Goal: Task Accomplishment & Management: Use online tool/utility

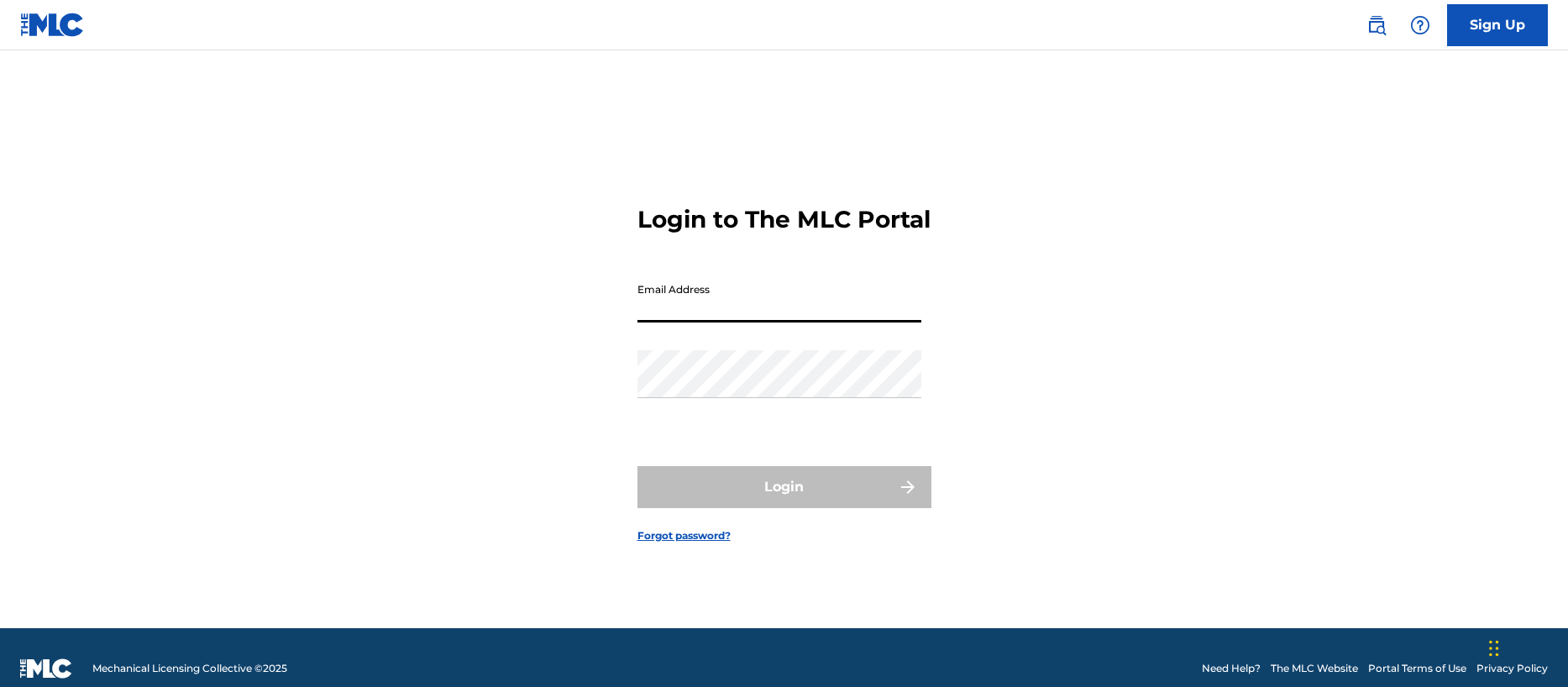
click at [711, 317] on input "Email Address" at bounding box center [779, 298] width 283 height 48
type input "[EMAIL_ADDRESS][DOMAIN_NAME]"
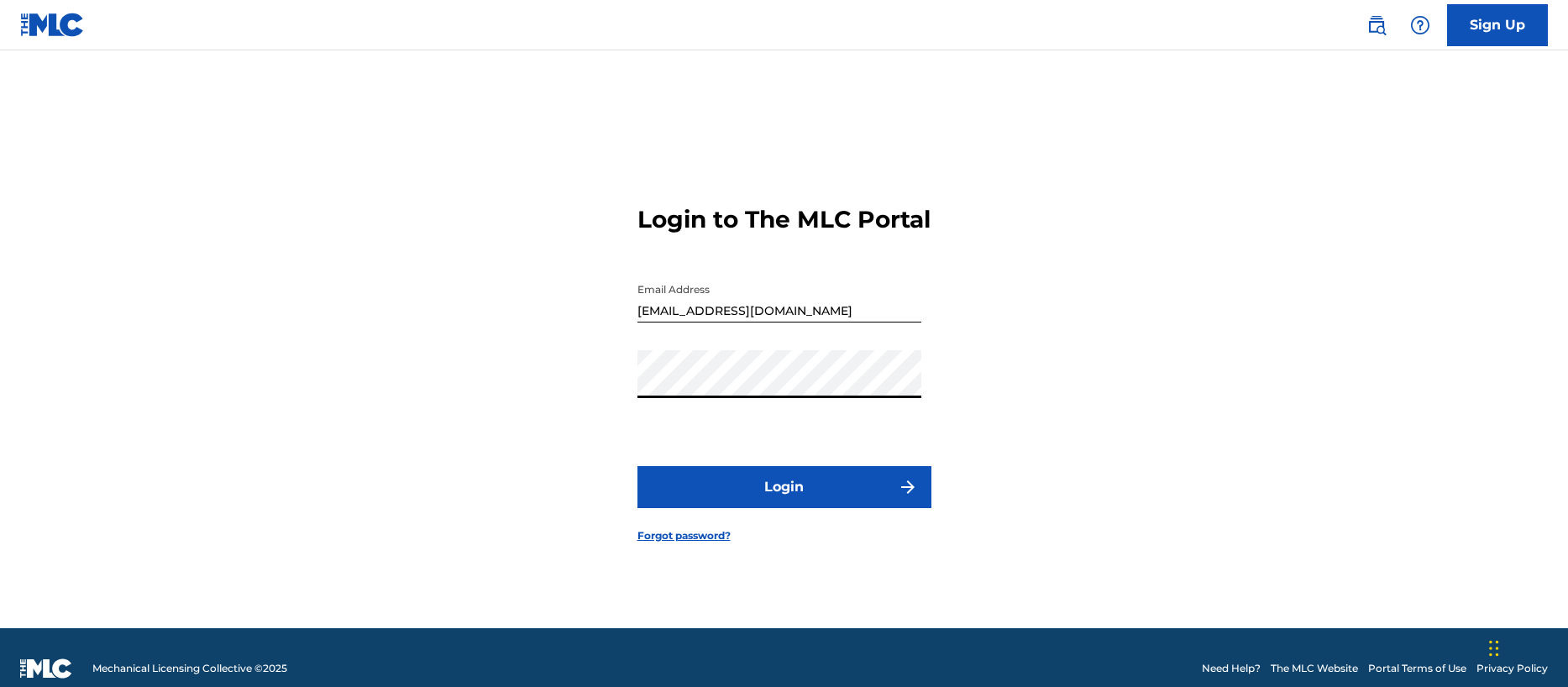
click at [766, 501] on button "Login" at bounding box center [784, 487] width 294 height 42
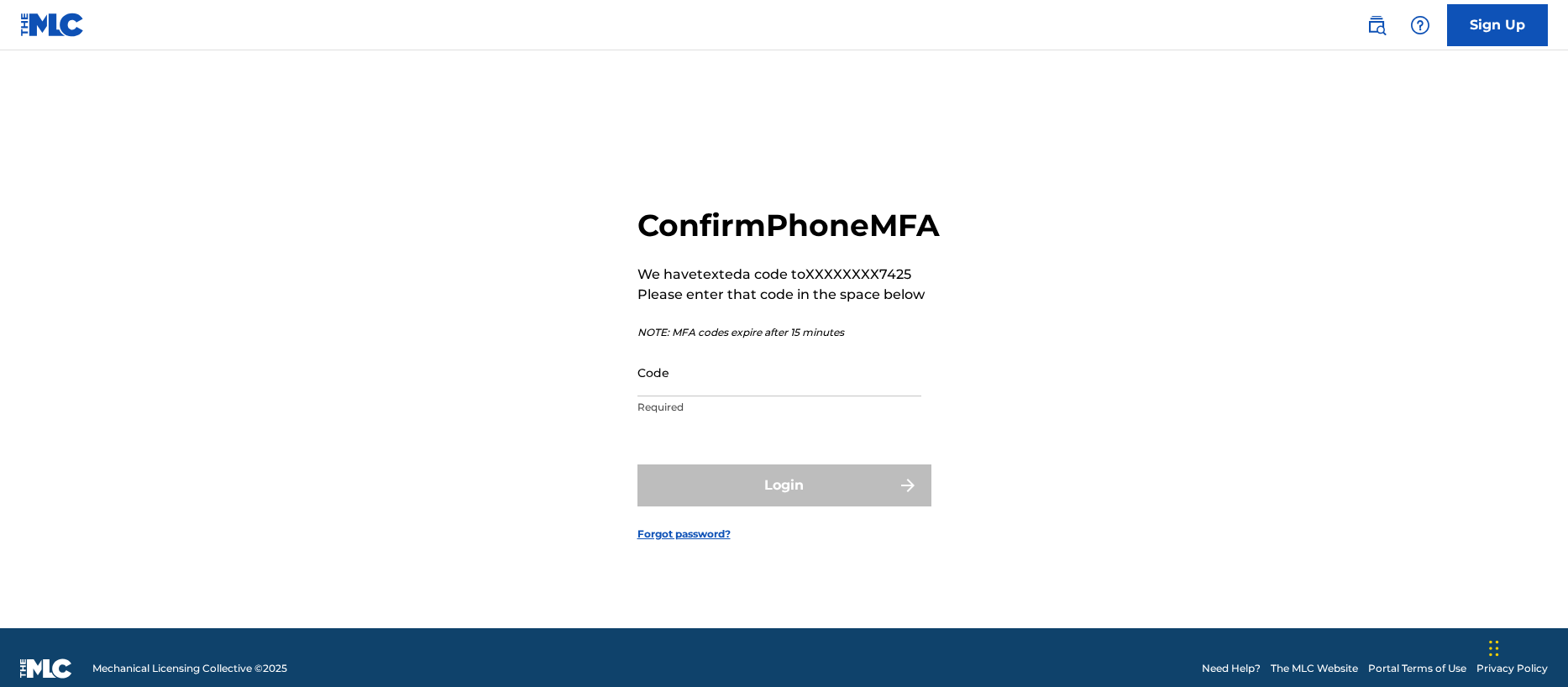
click at [717, 396] on input "Code" at bounding box center [779, 372] width 283 height 48
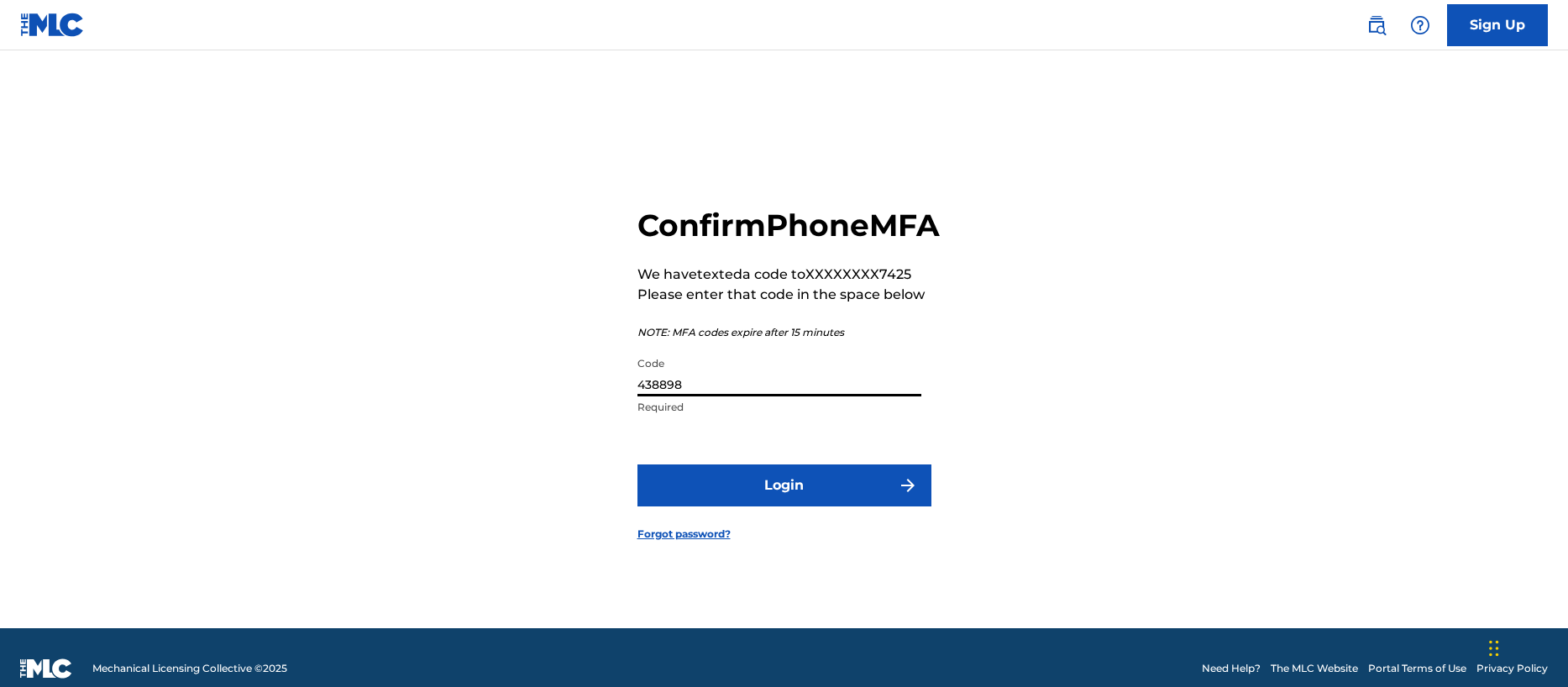
type input "438898"
click at [796, 504] on button "Login" at bounding box center [784, 485] width 294 height 42
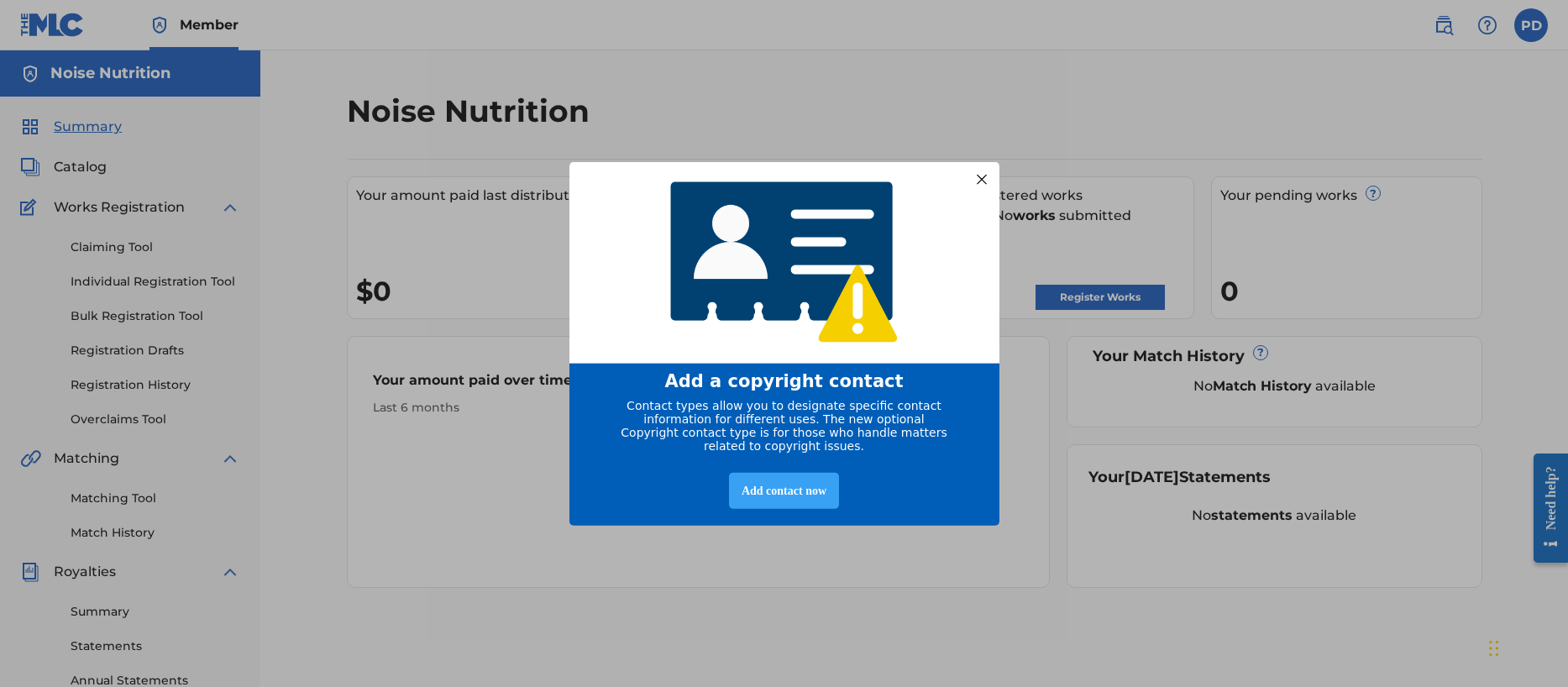
click at [777, 493] on div "Add contact now" at bounding box center [784, 489] width 110 height 36
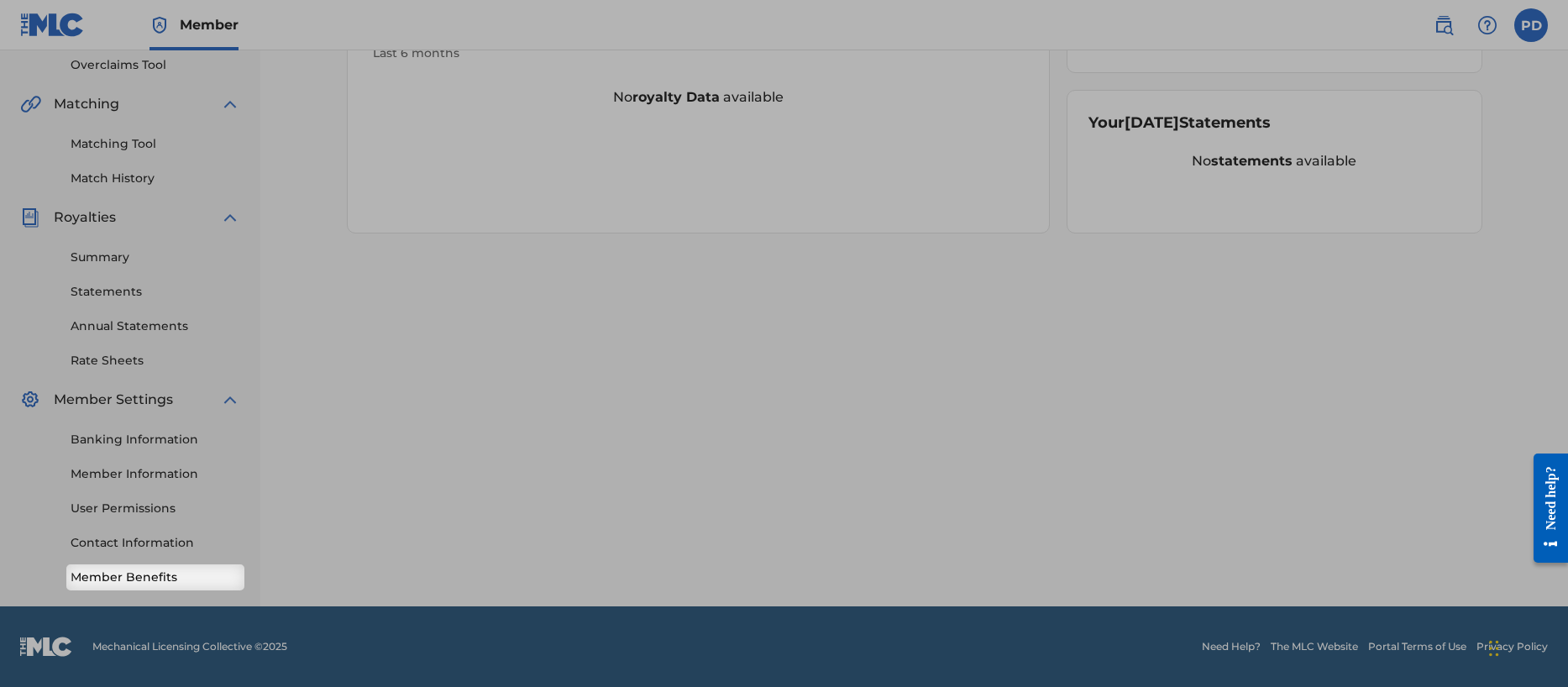
click at [107, 577] on link "Member Benefits" at bounding box center [155, 577] width 170 height 18
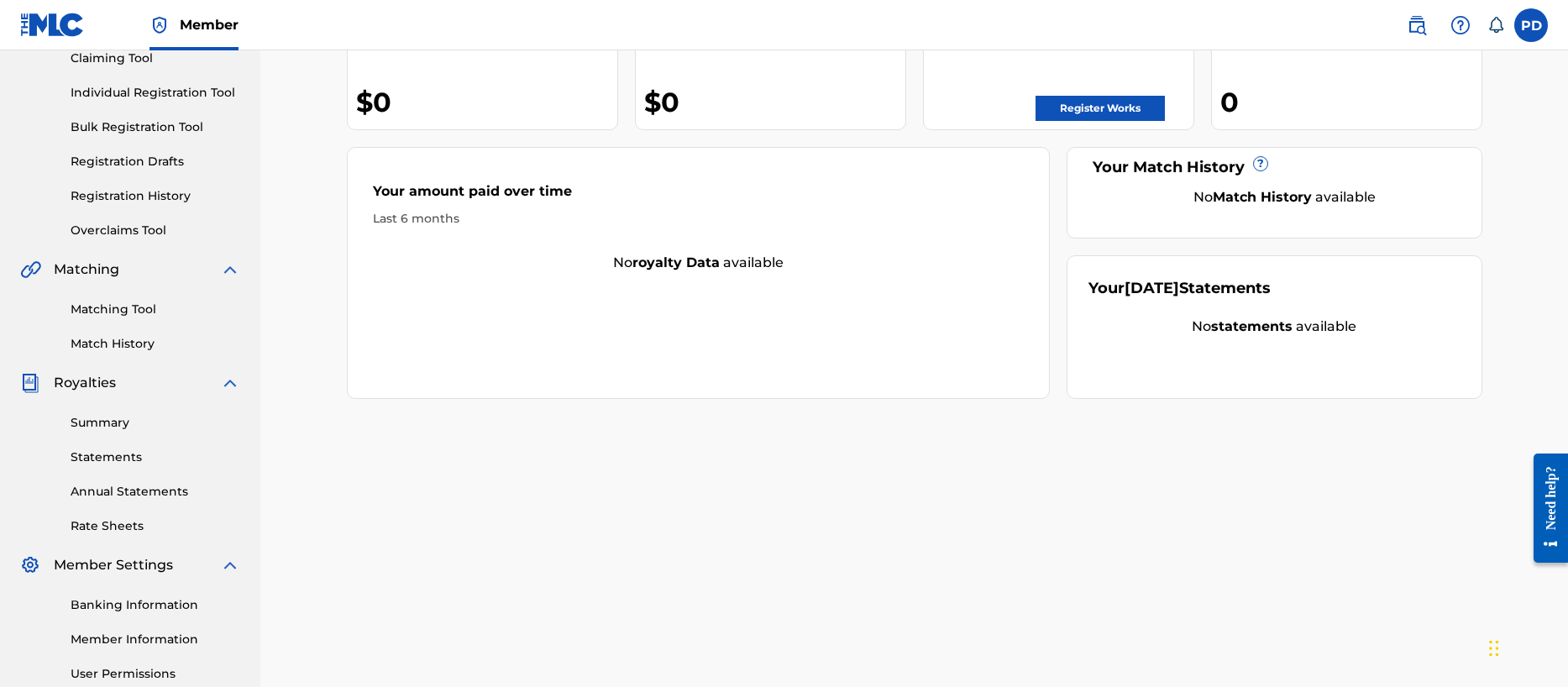
scroll to position [354, 0]
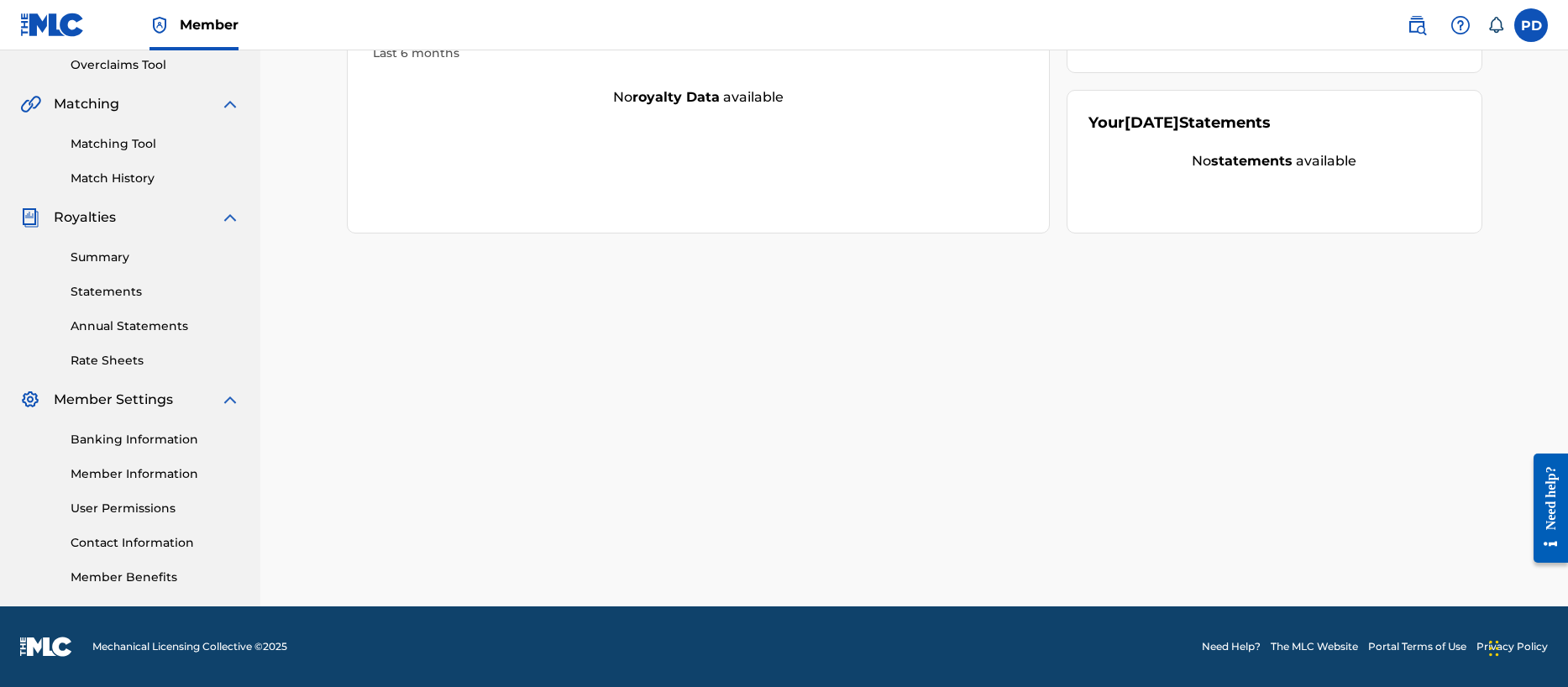
click at [167, 573] on link "Member Benefits" at bounding box center [155, 577] width 170 height 18
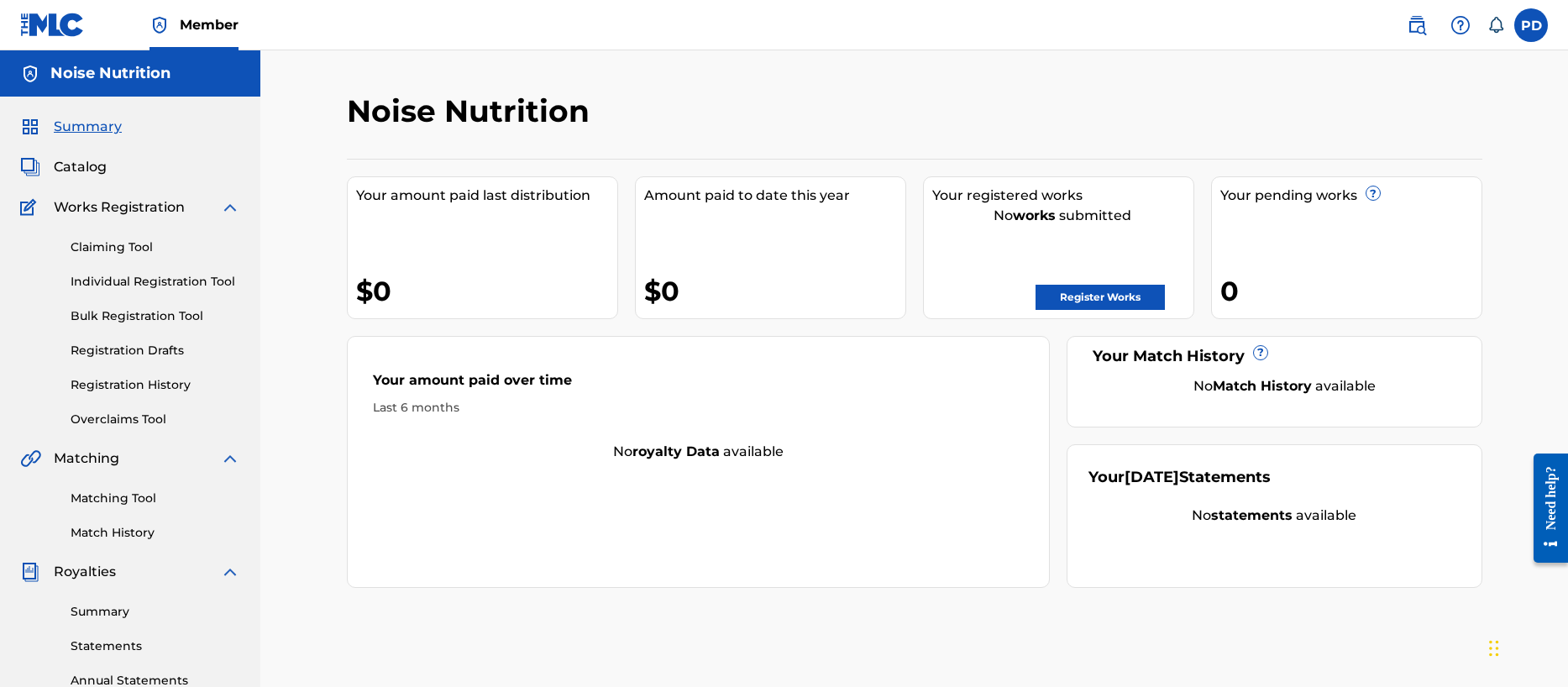
click at [68, 127] on span "Summary" at bounding box center [88, 126] width 68 height 20
click at [89, 165] on span "Catalog" at bounding box center [80, 167] width 53 height 20
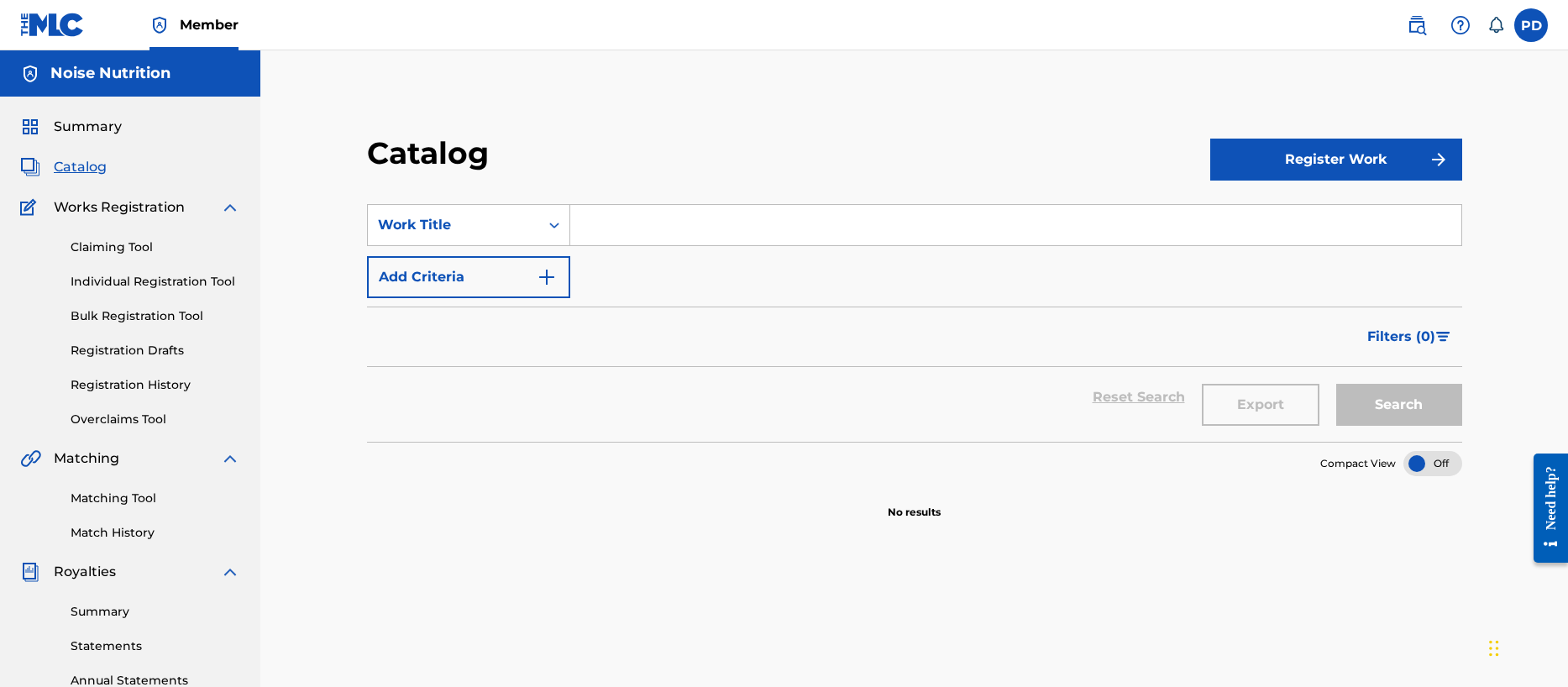
click at [547, 276] on img "Search Form" at bounding box center [546, 277] width 20 height 20
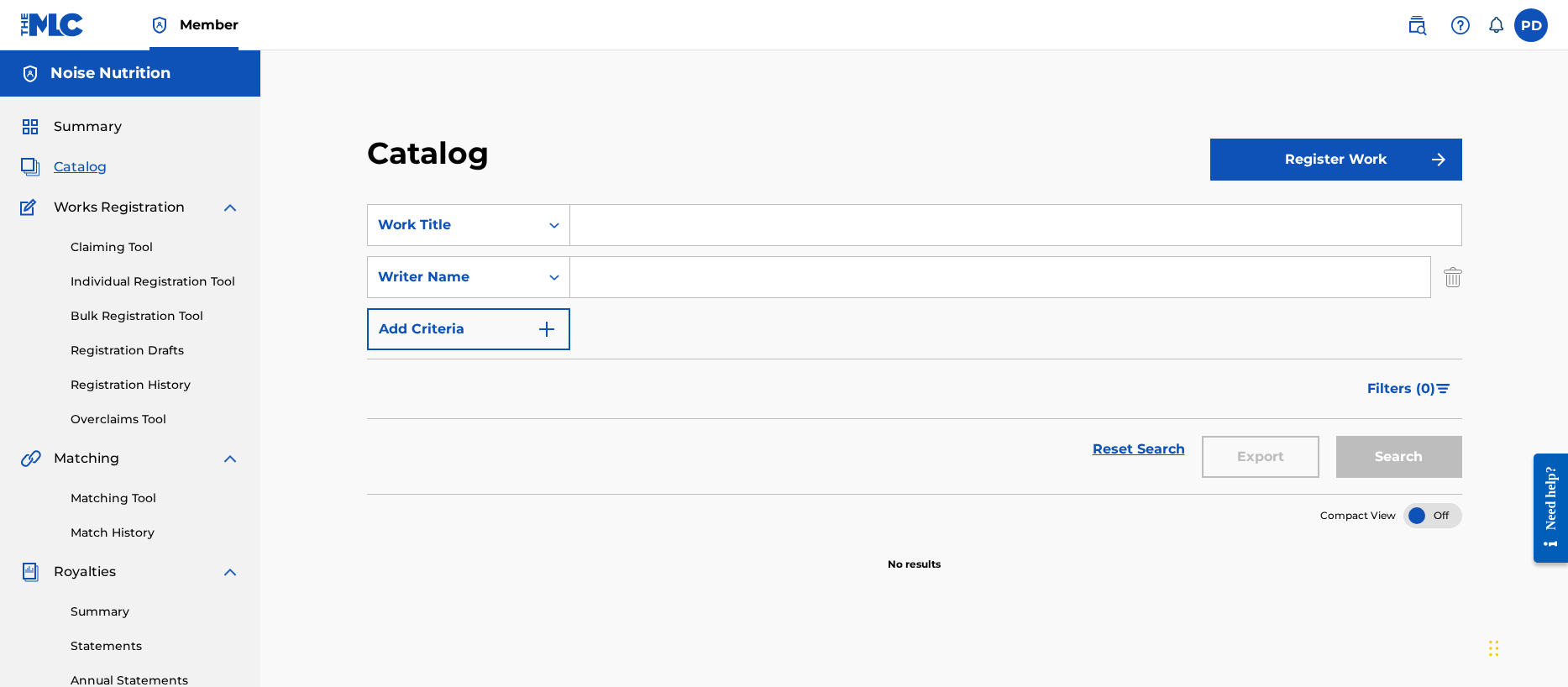
click at [517, 325] on button "Add Criteria" at bounding box center [469, 328] width 203 height 42
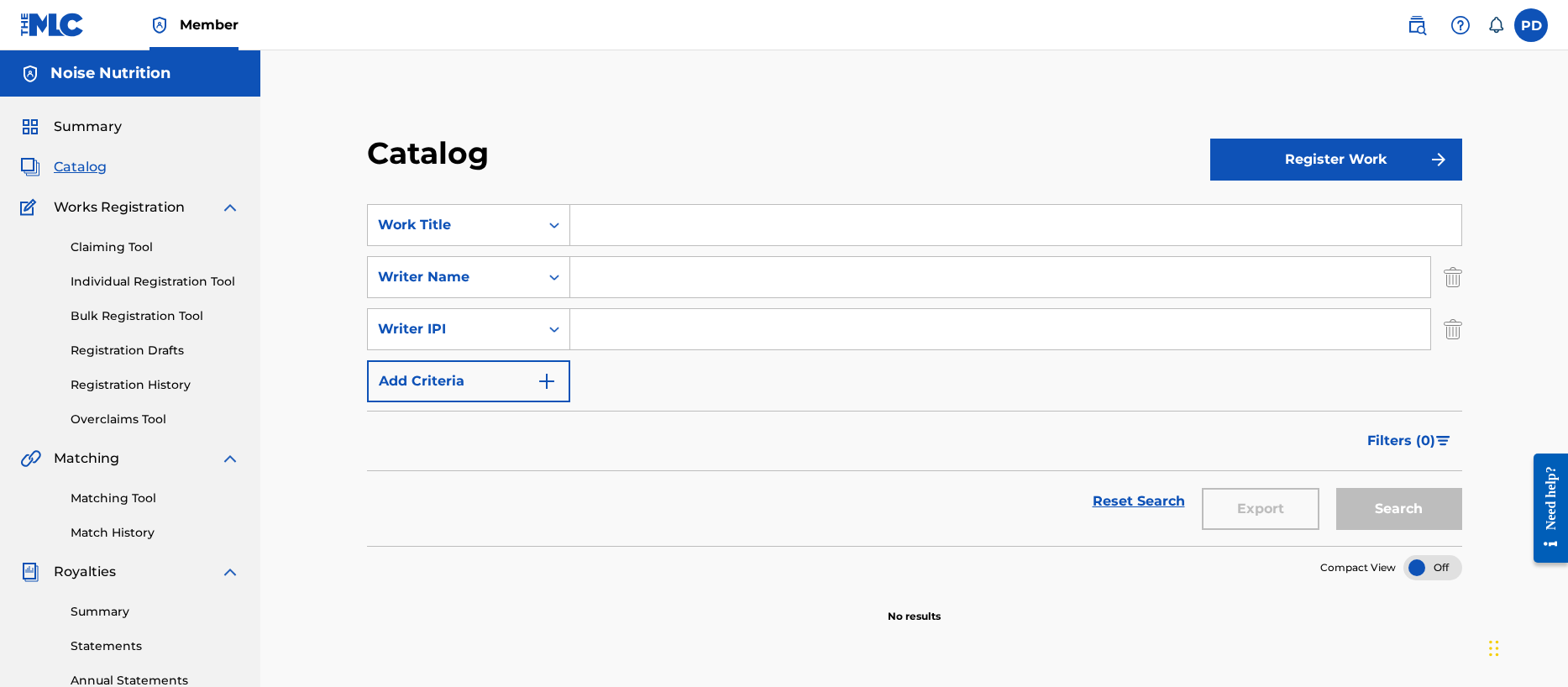
click at [499, 382] on button "Add Criteria" at bounding box center [469, 381] width 203 height 42
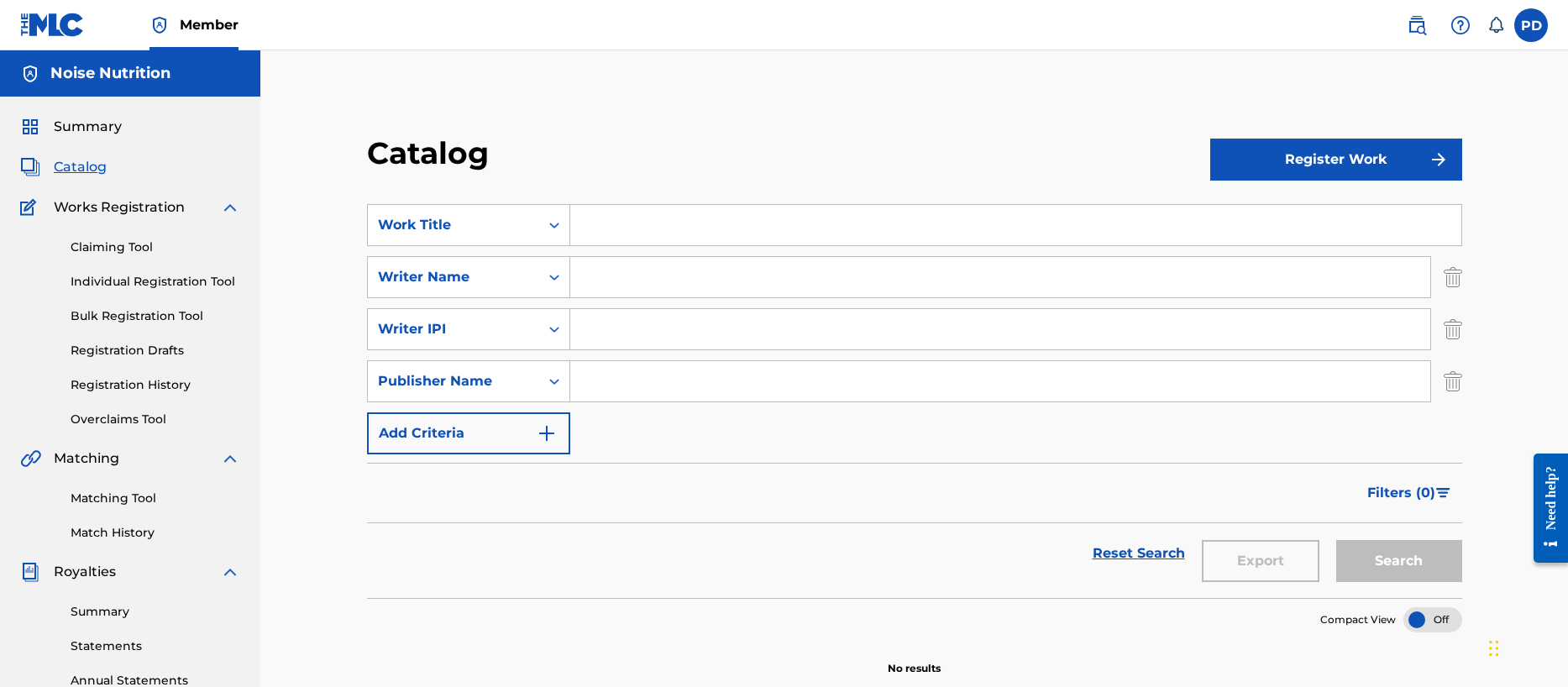
click at [509, 431] on button "Add Criteria" at bounding box center [469, 433] width 203 height 42
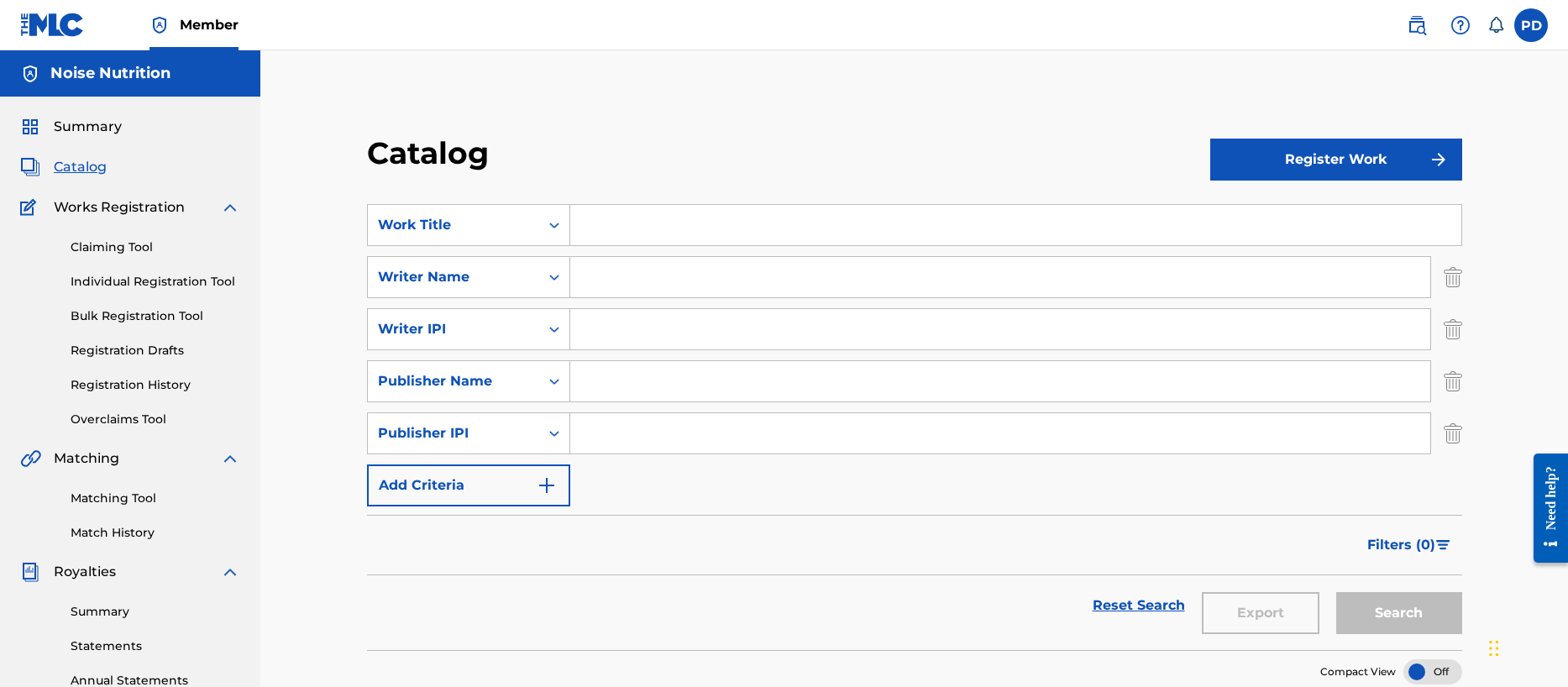
click at [510, 484] on button "Add Criteria" at bounding box center [469, 485] width 203 height 42
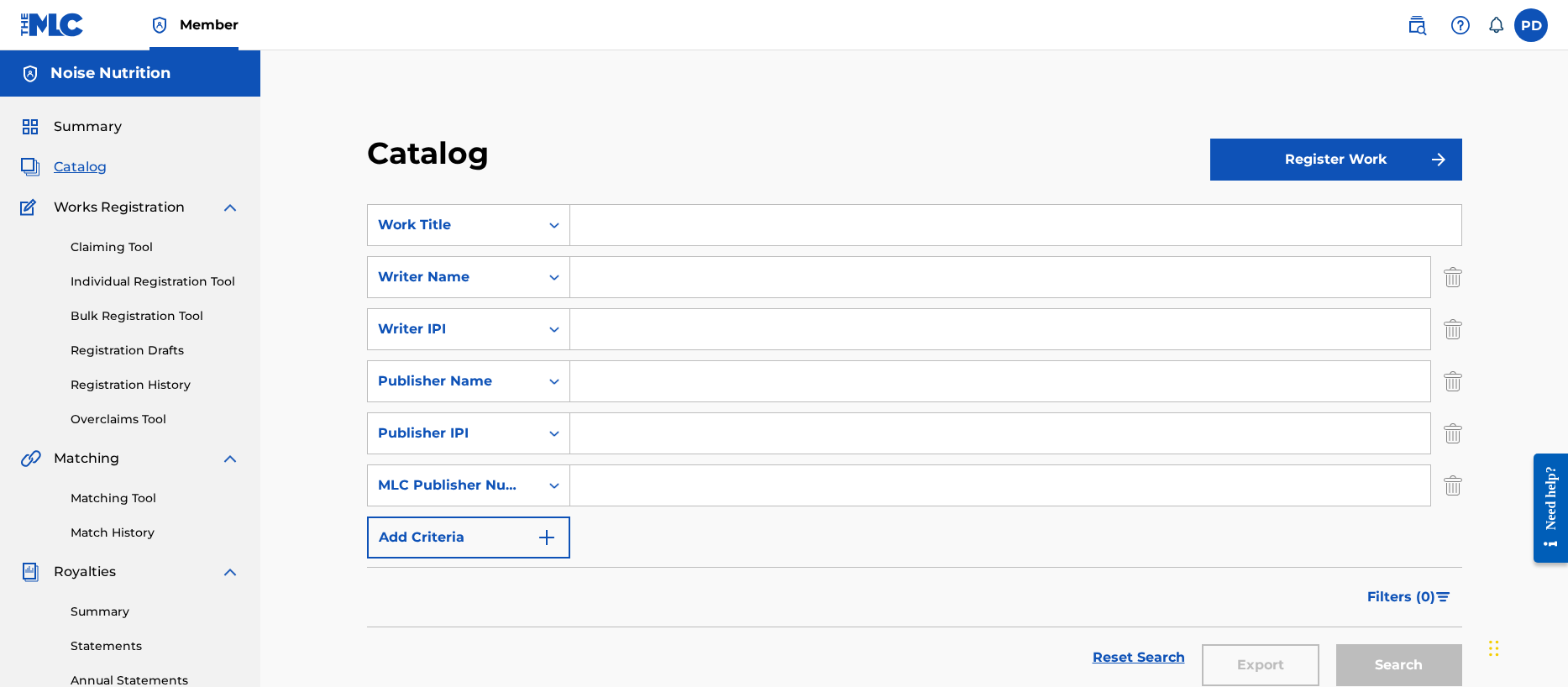
click at [500, 532] on button "Add Criteria" at bounding box center [469, 537] width 203 height 42
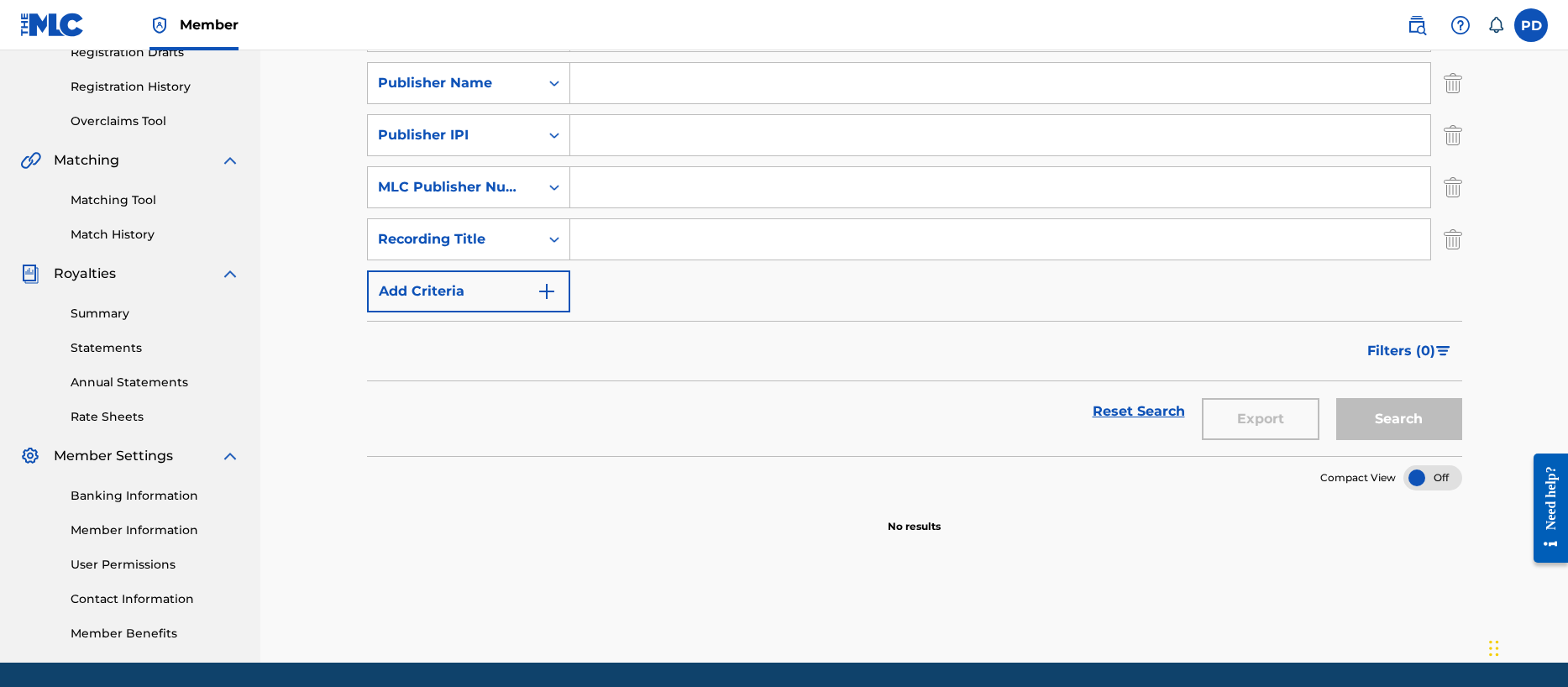
scroll to position [354, 0]
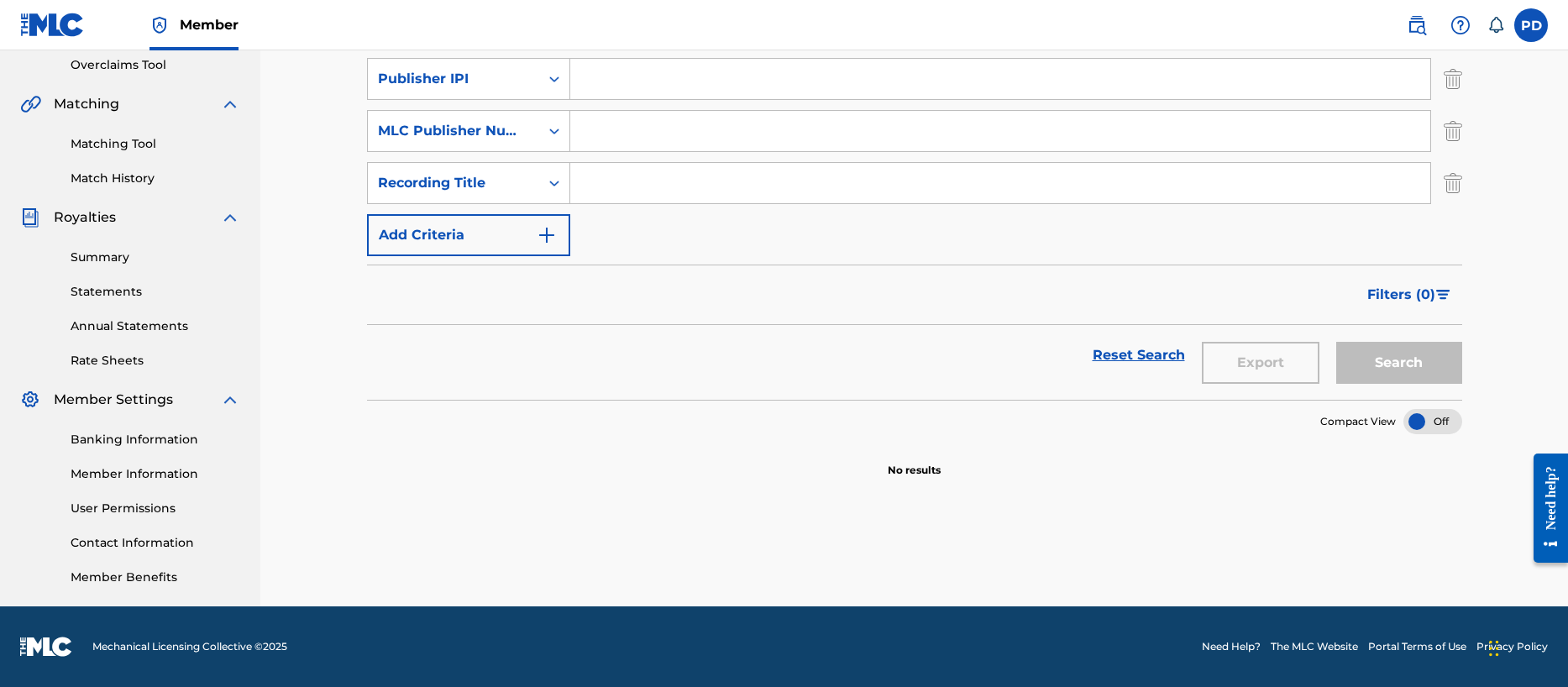
click at [147, 438] on link "Banking Information" at bounding box center [155, 439] width 170 height 18
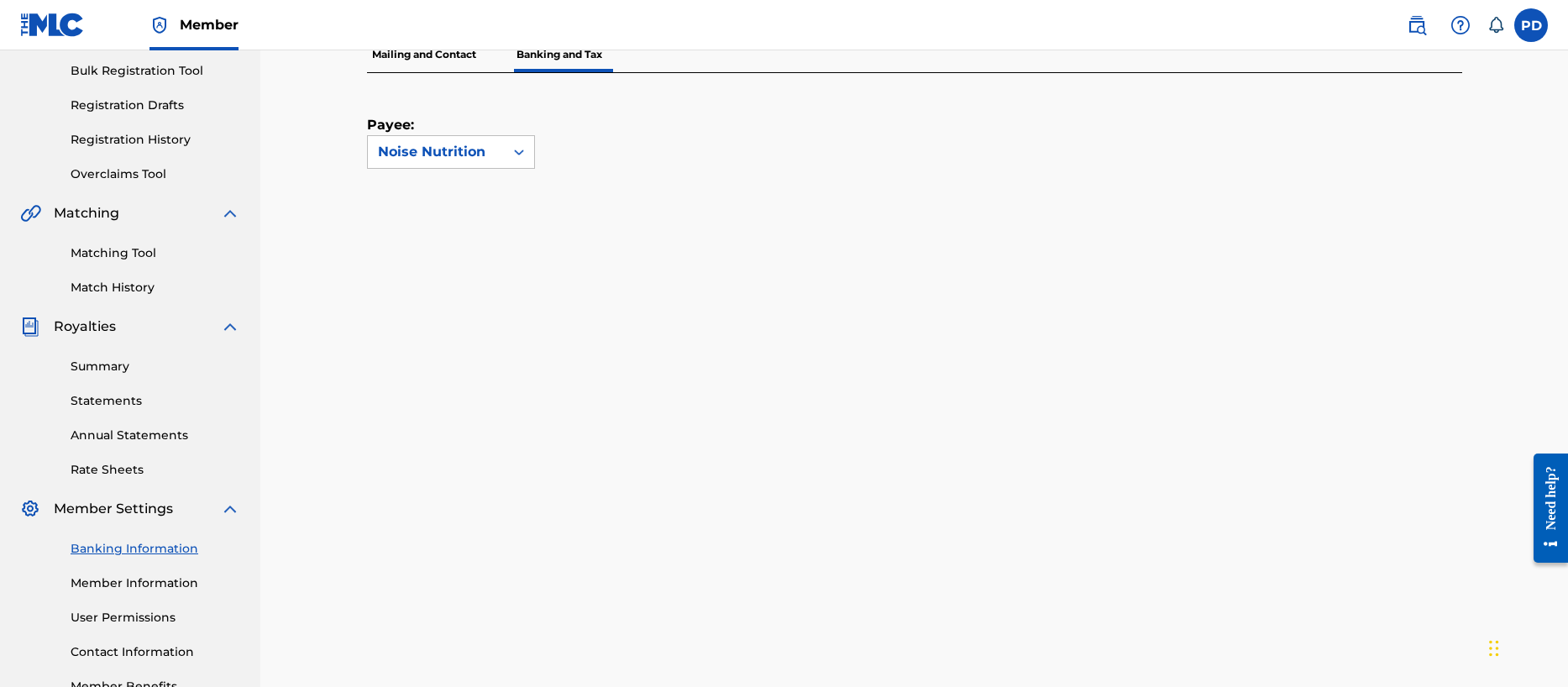
scroll to position [239, 0]
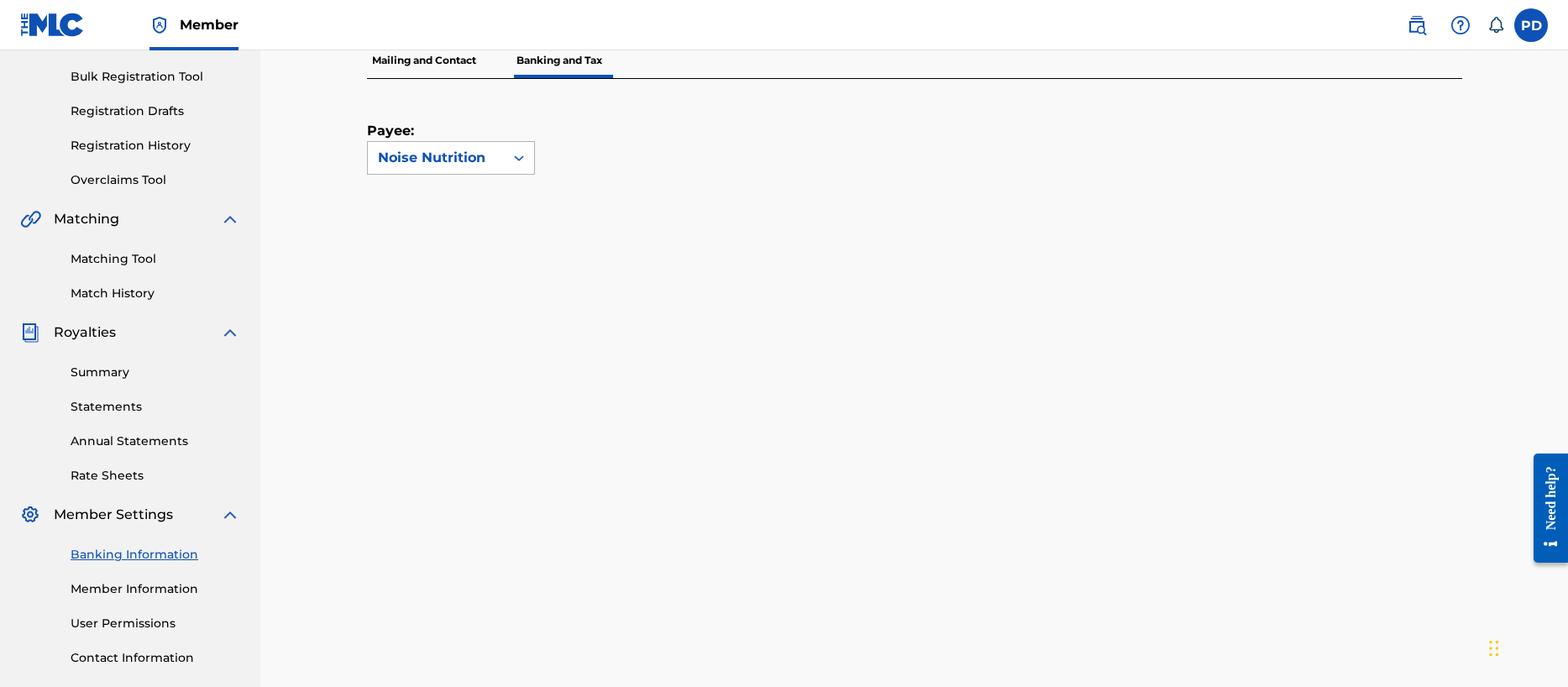
click at [438, 150] on div "Noise Nutrition" at bounding box center [435, 157] width 116 height 20
click at [761, 174] on div "Payee: Use Up and Down to choose options, press Enter to select the currently f…" at bounding box center [895, 127] width 1055 height 96
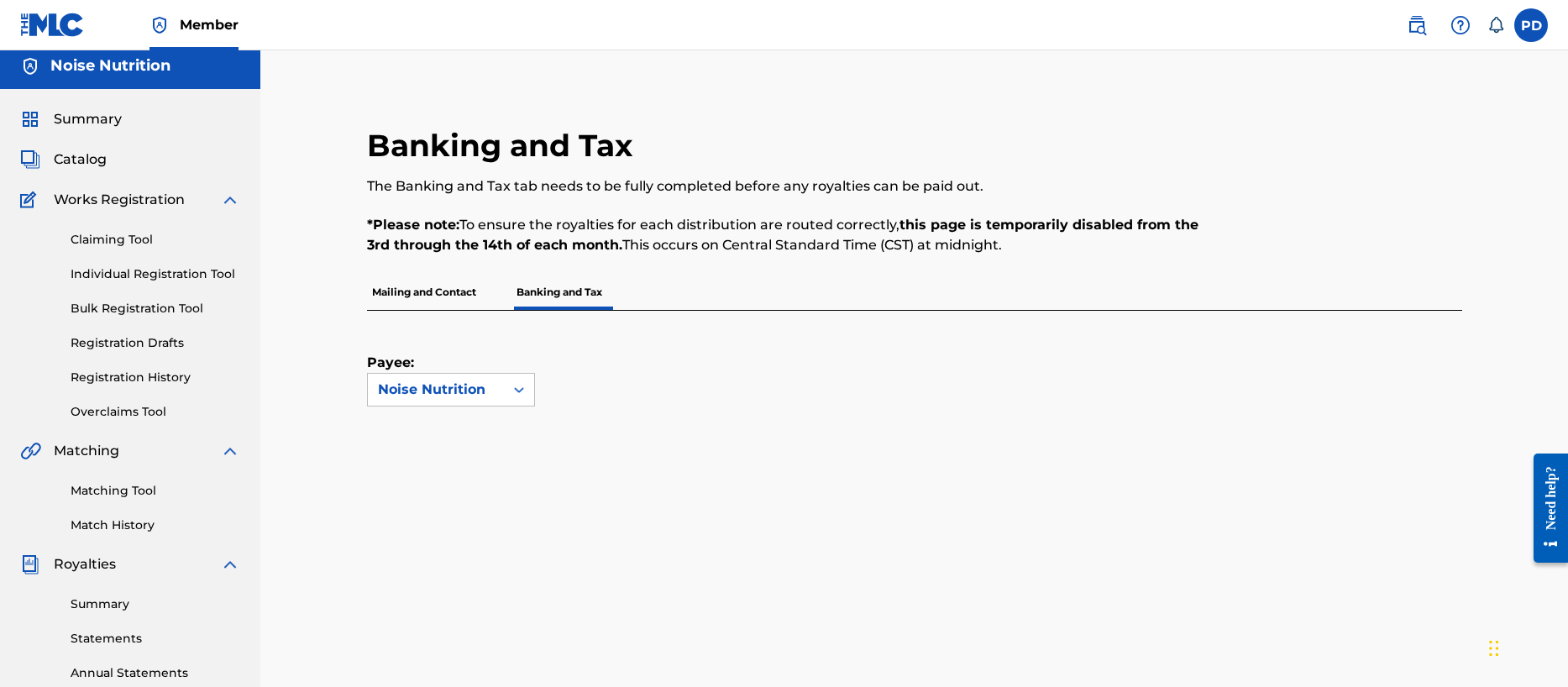
scroll to position [0, 0]
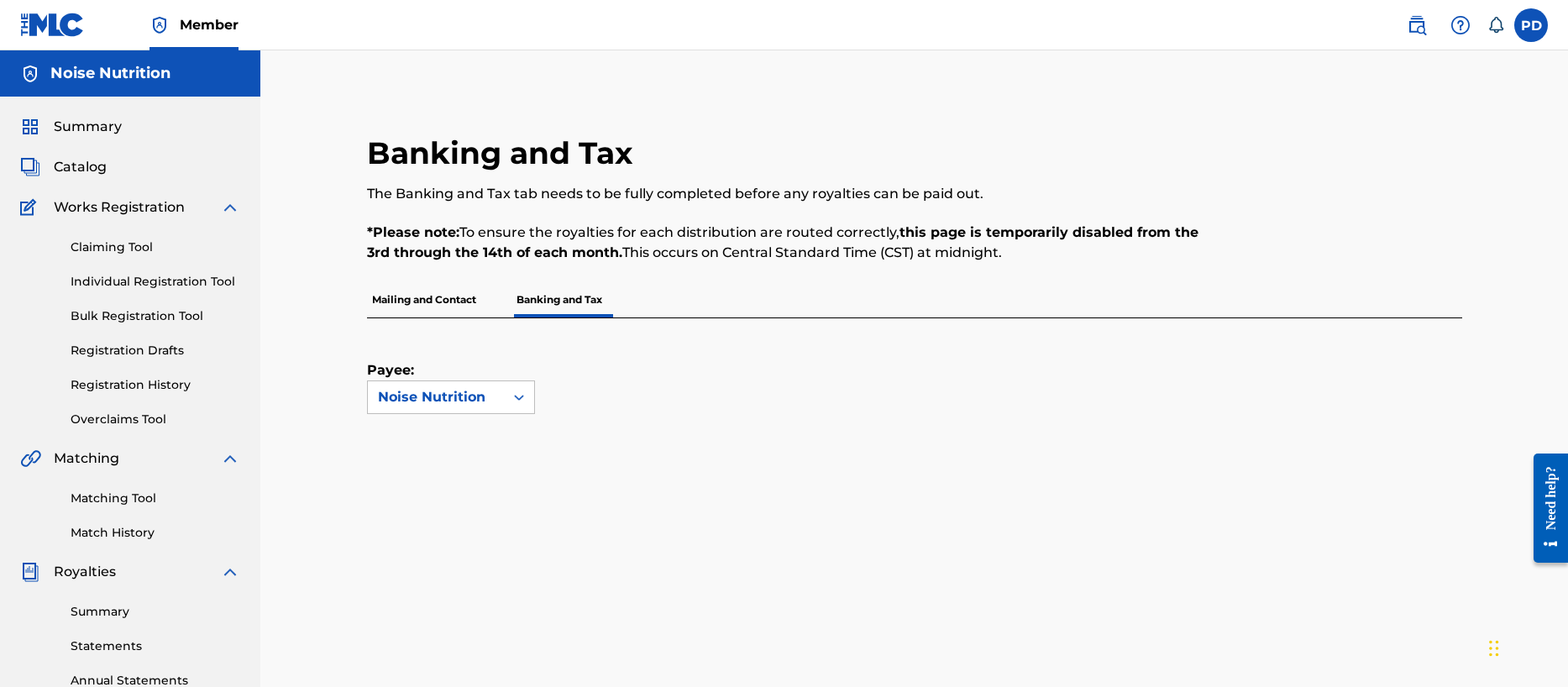
click at [122, 249] on link "Claiming Tool" at bounding box center [155, 247] width 170 height 18
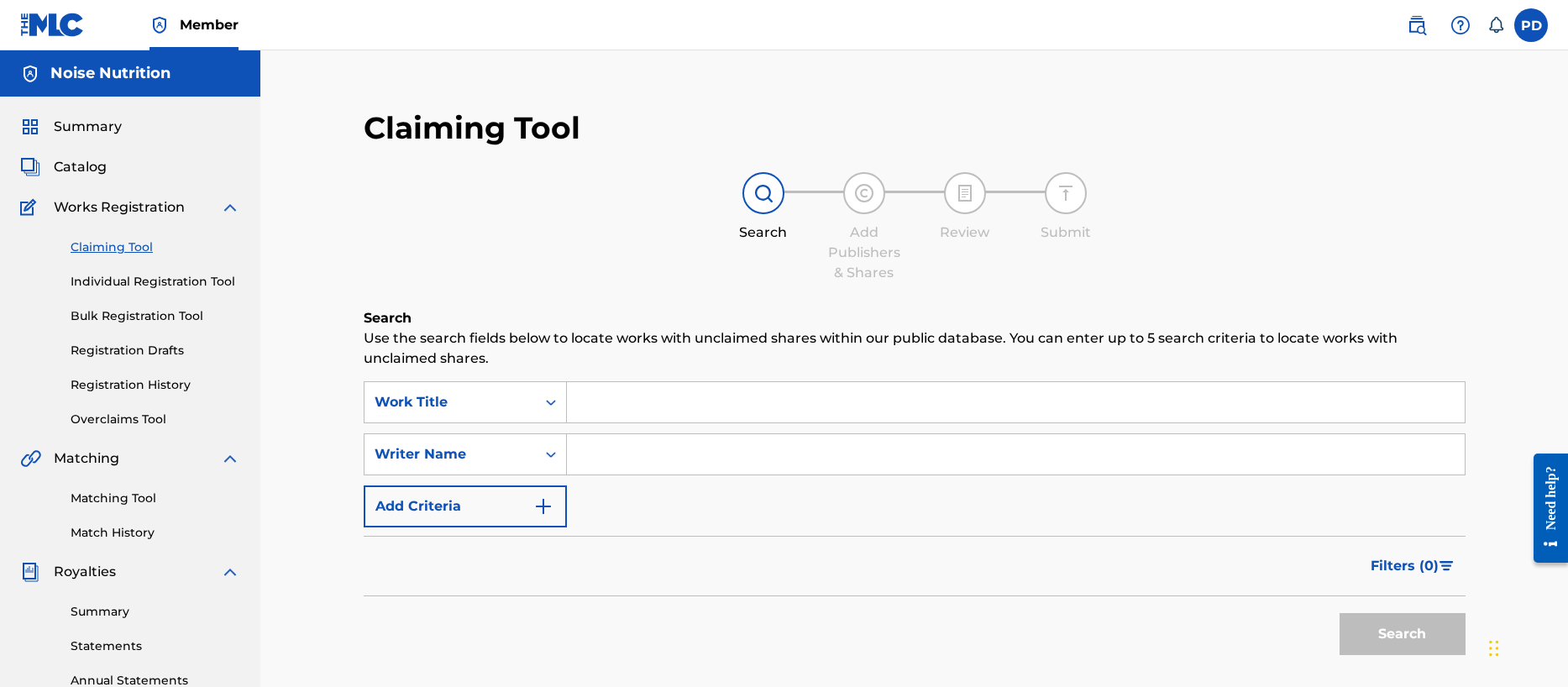
click at [621, 400] on input "Search Form" at bounding box center [1015, 402] width 897 height 40
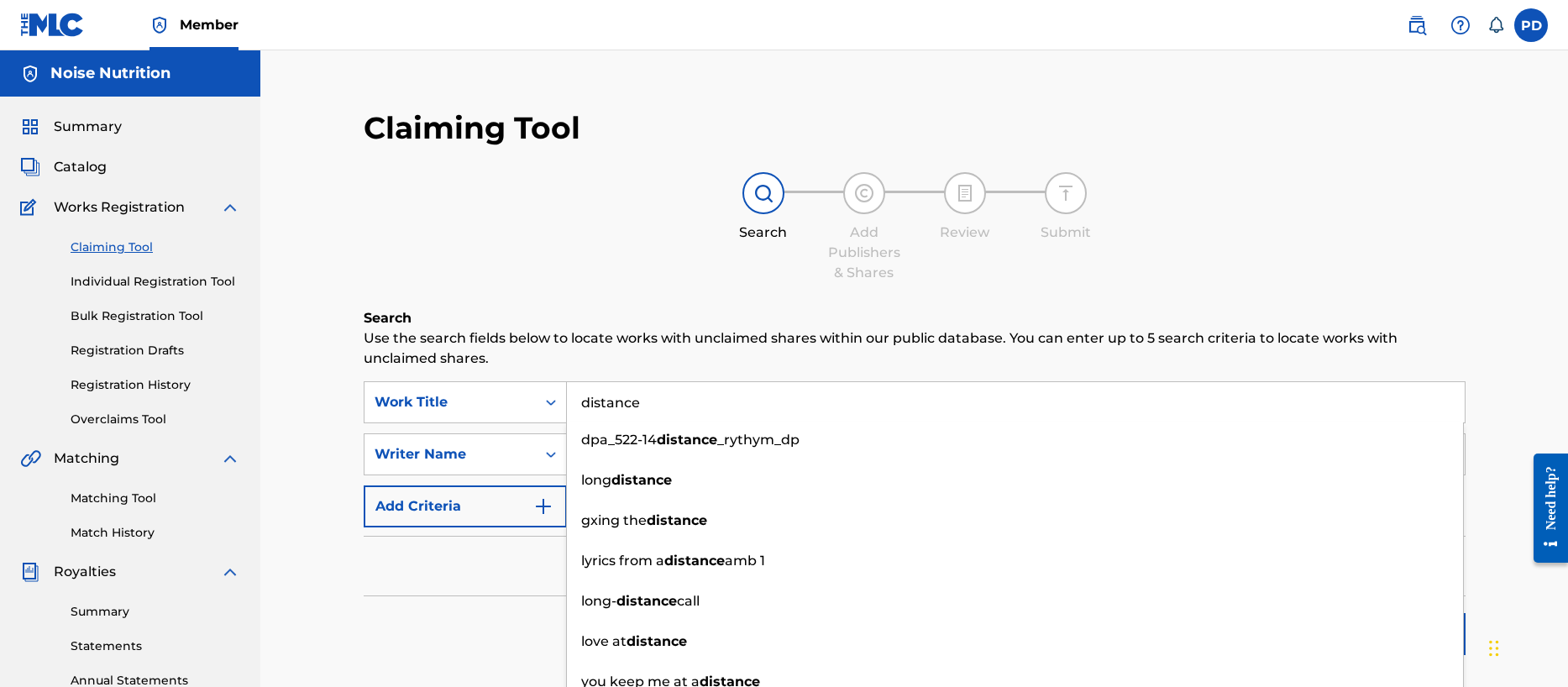
type input "distance"
click at [1484, 352] on div "Claiming Tool Search Add Publishers & Shares Review Submit Search Use the searc…" at bounding box center [914, 526] width 1176 height 868
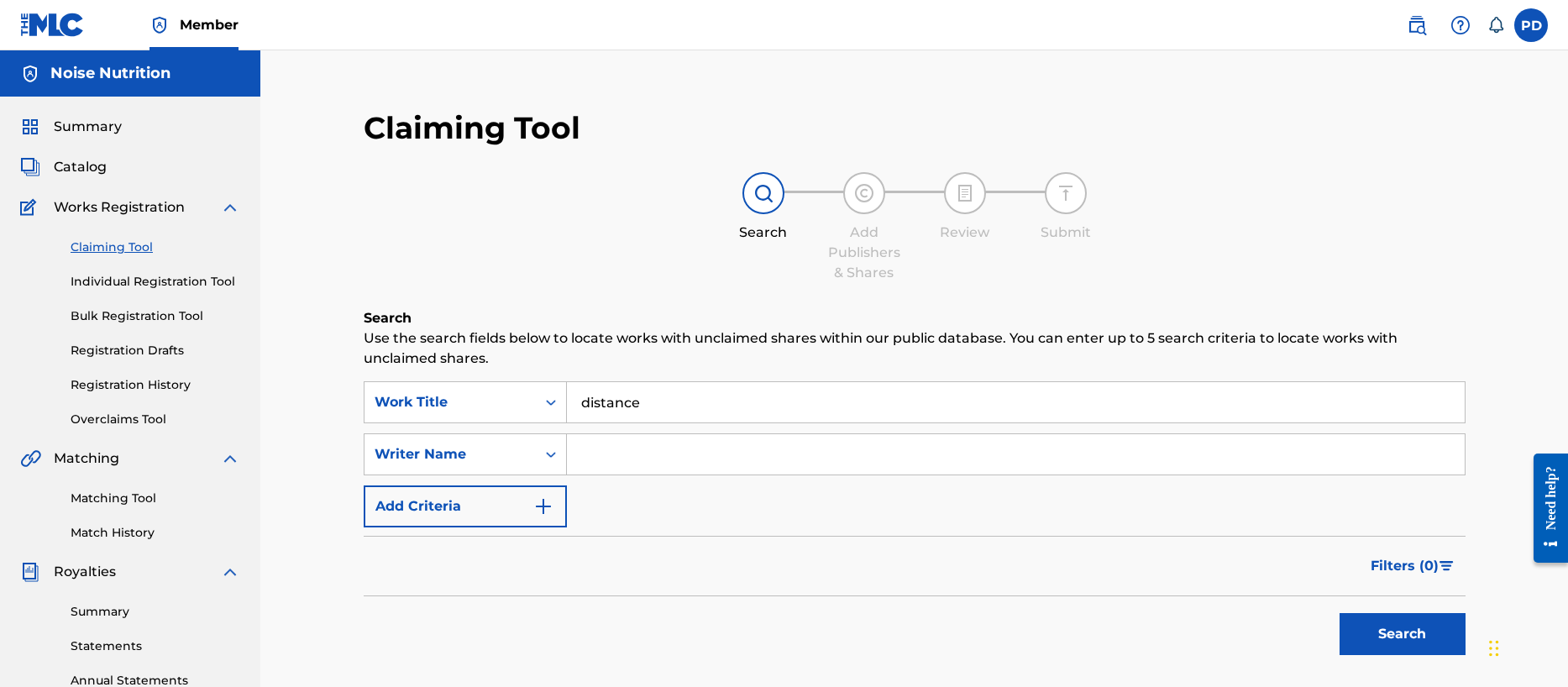
click at [548, 500] on img "Search Form" at bounding box center [542, 505] width 20 height 20
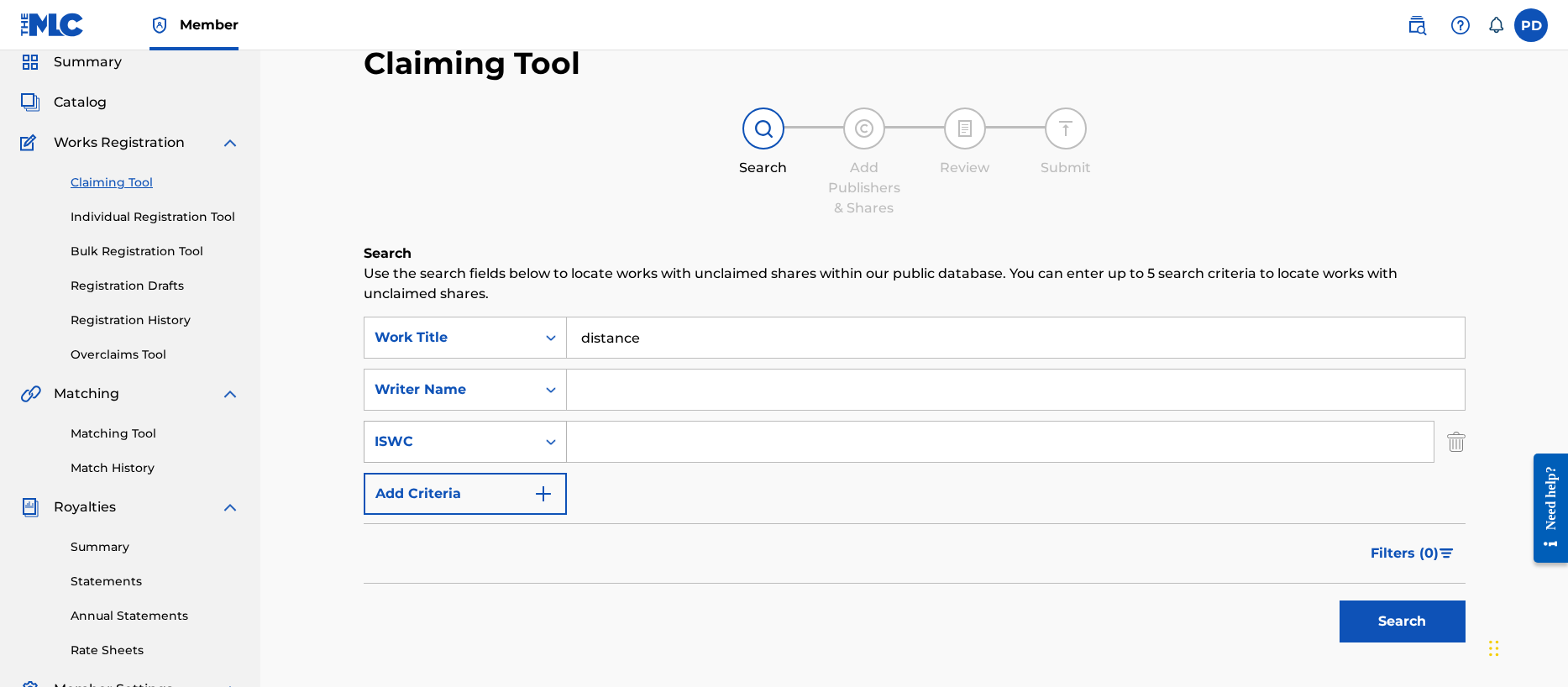
click at [558, 462] on div "ISWC" at bounding box center [465, 441] width 203 height 42
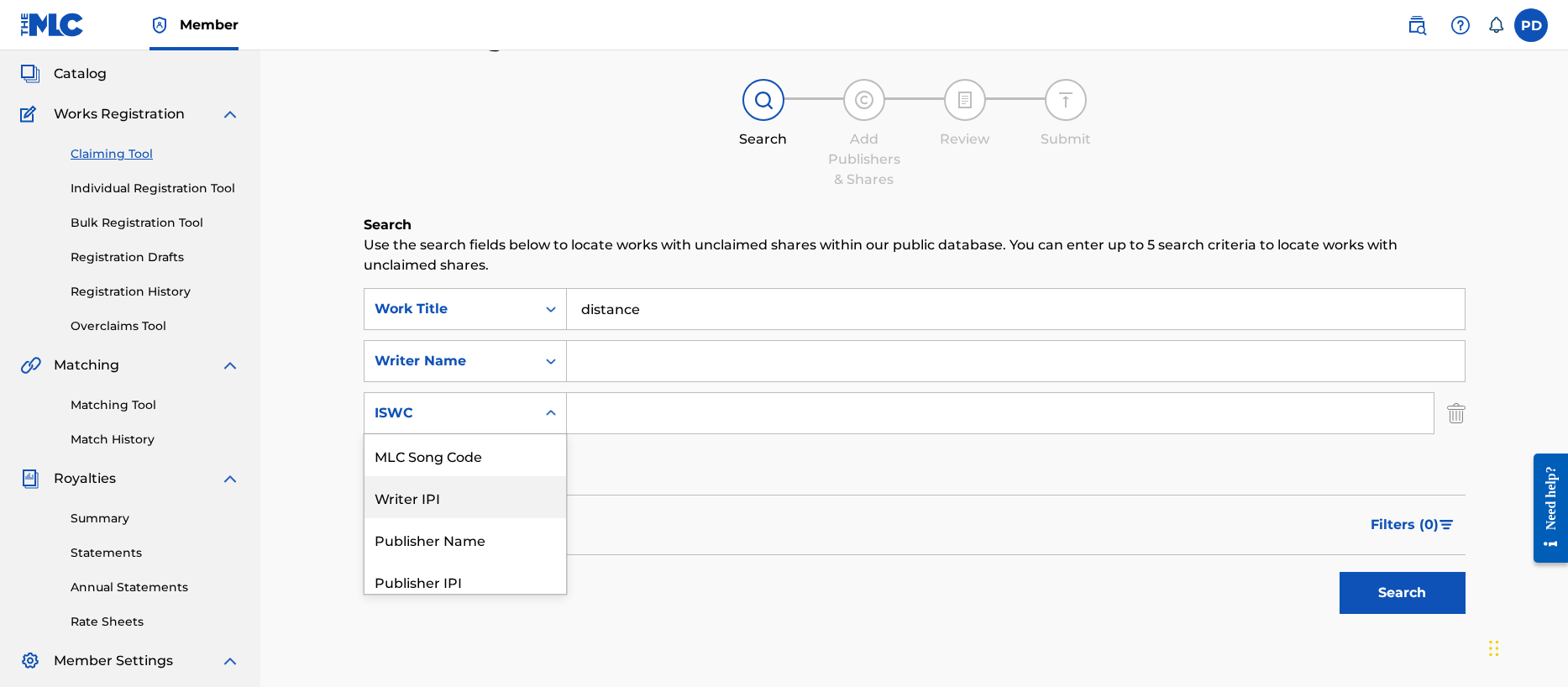
scroll to position [92, 0]
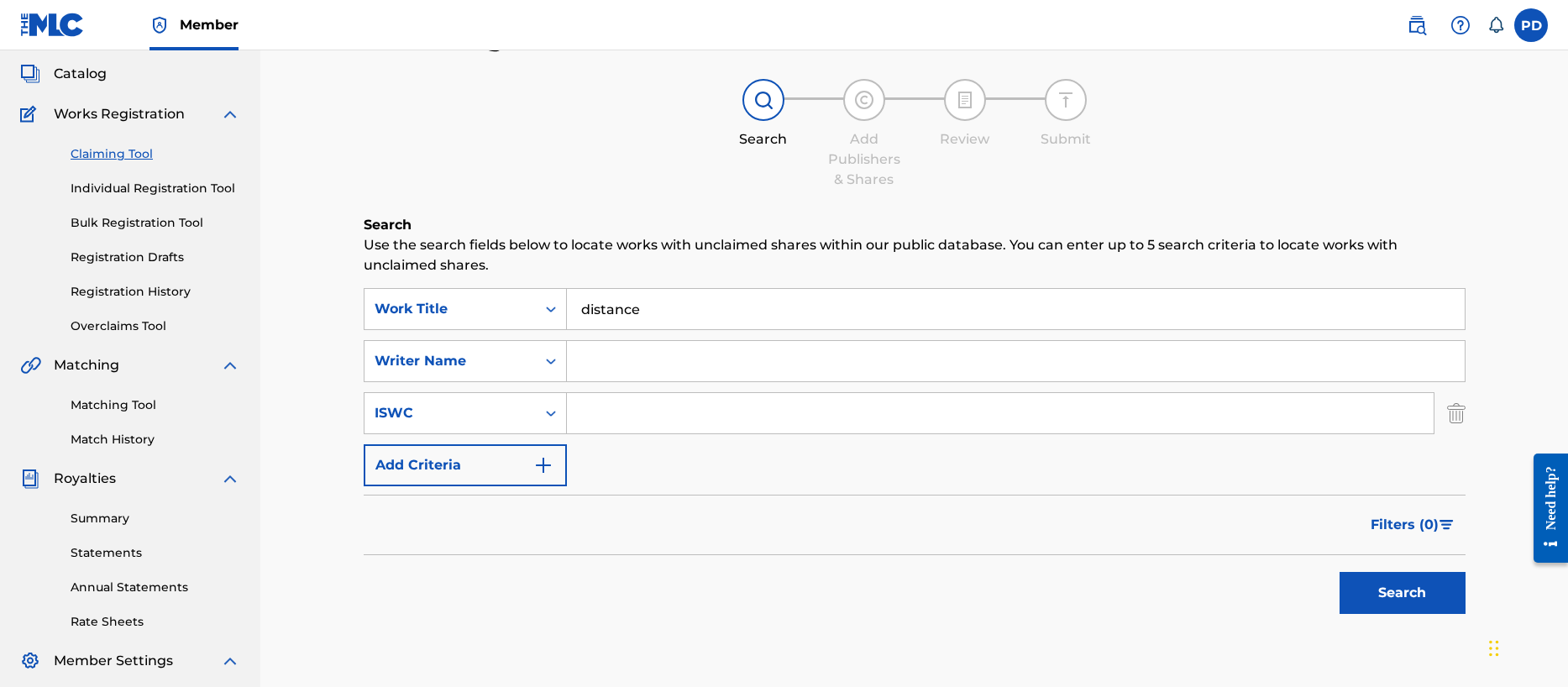
click at [393, 70] on div "Claiming Tool Search Add Publishers & Shares Review Submit Search Use the searc…" at bounding box center [914, 360] width 1136 height 724
click at [610, 416] on input "Search Form" at bounding box center [1000, 412] width 866 height 40
paste input "T-302.854.234-5"
type input "T-302.854.234-5"
click at [645, 360] on input "Search Form" at bounding box center [1015, 360] width 897 height 40
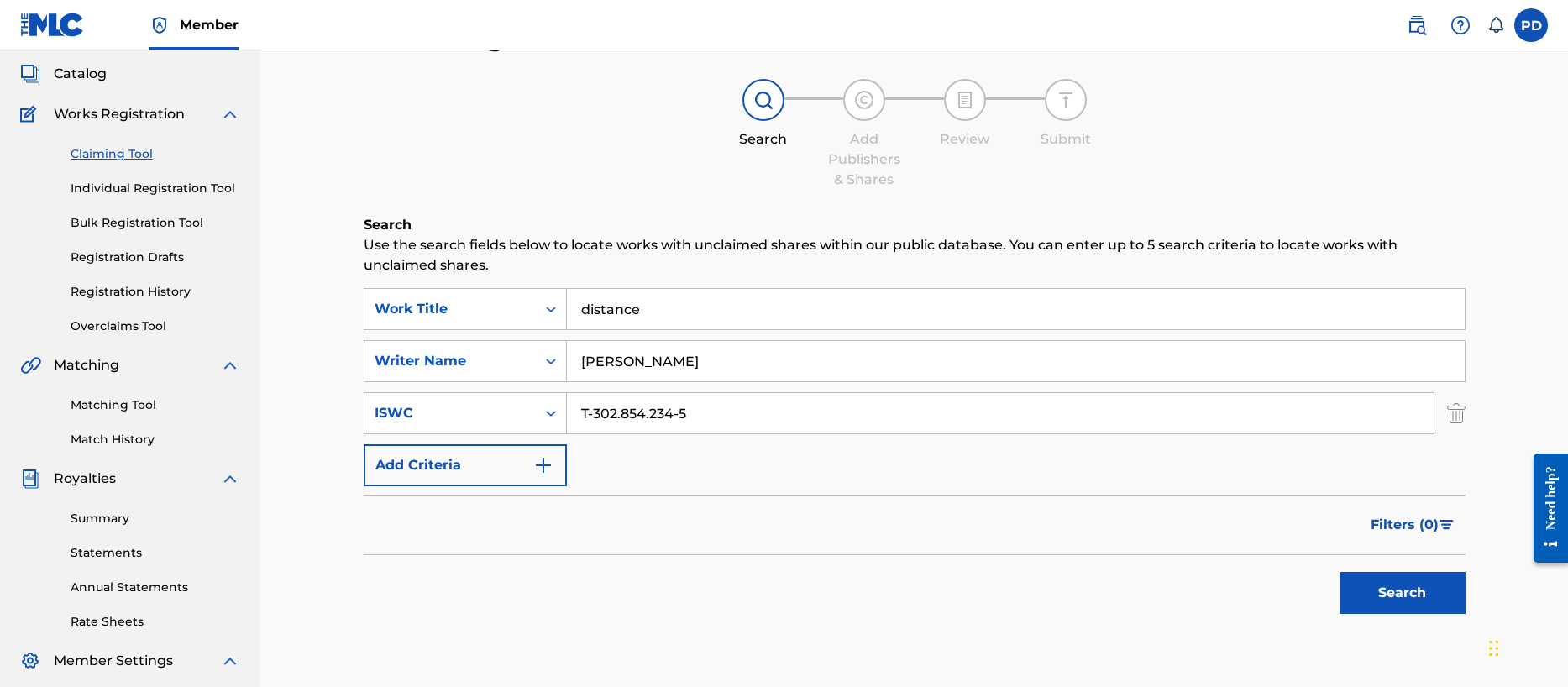
type input "[PERSON_NAME]"
click at [1399, 597] on button "Search" at bounding box center [1403, 592] width 126 height 42
click at [174, 221] on link "Bulk Registration Tool" at bounding box center [155, 222] width 170 height 18
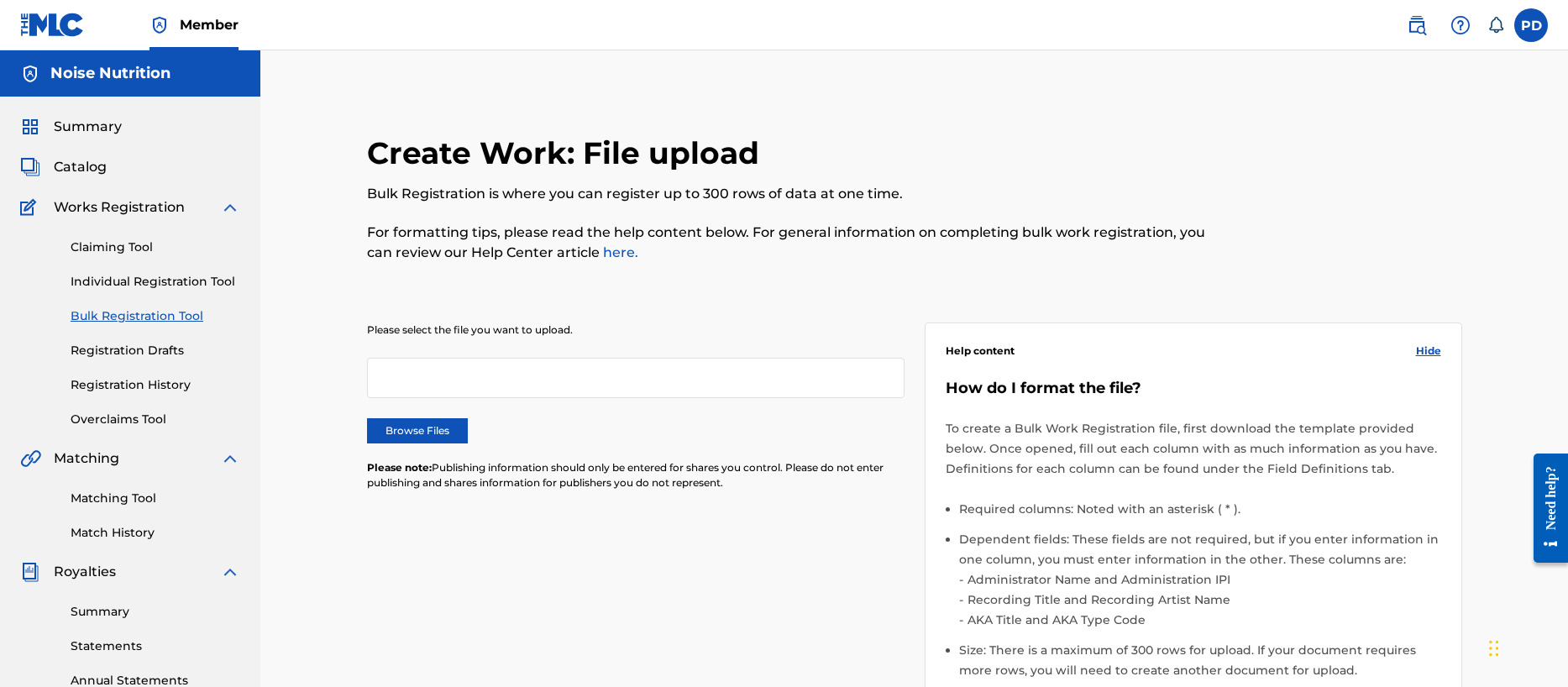
click at [134, 503] on link "Matching Tool" at bounding box center [155, 498] width 170 height 18
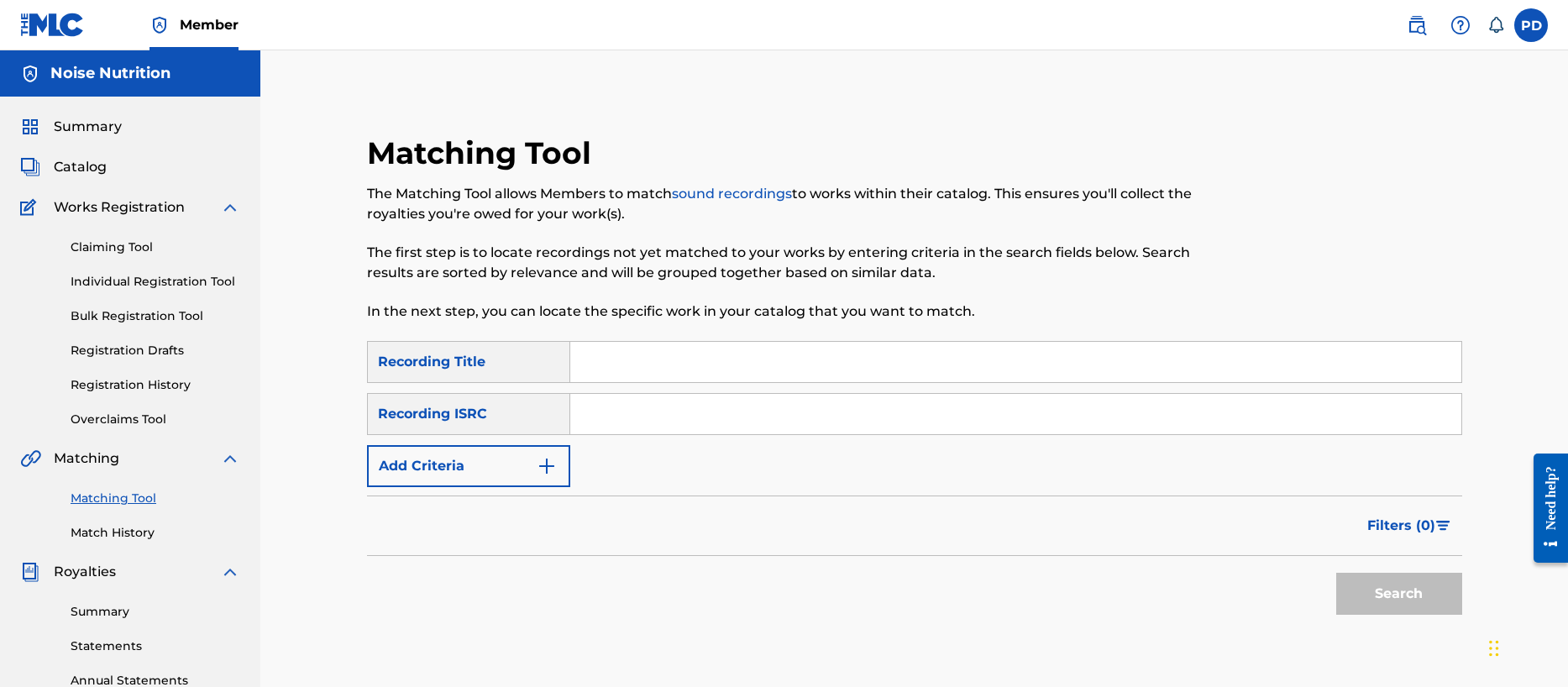
click at [590, 366] on input "Search Form" at bounding box center [1016, 361] width 891 height 40
type input "Distance"
click at [628, 420] on input "Search Form" at bounding box center [1016, 413] width 891 height 40
paste input "QZFZ62128176"
type input "QZFZ62128176"
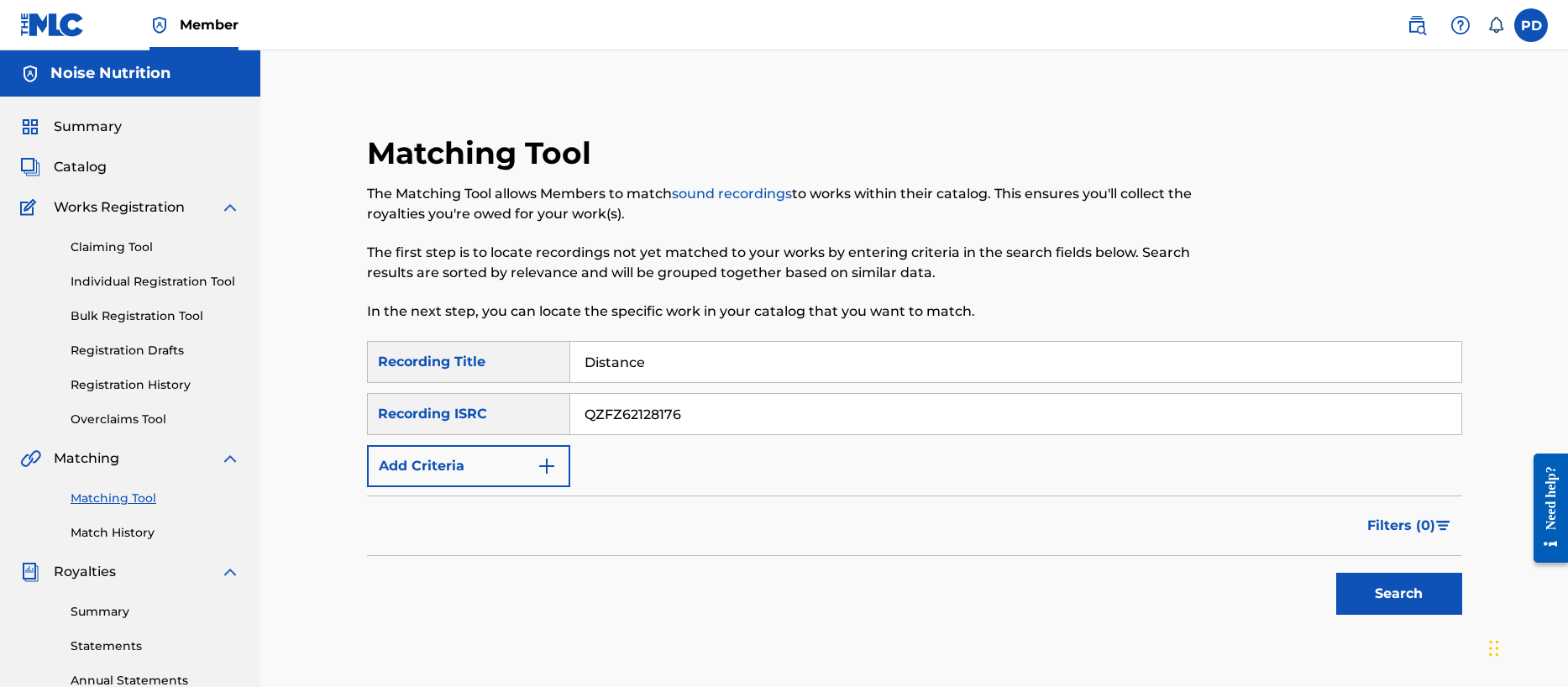
click at [1402, 595] on button "Search" at bounding box center [1399, 593] width 126 height 42
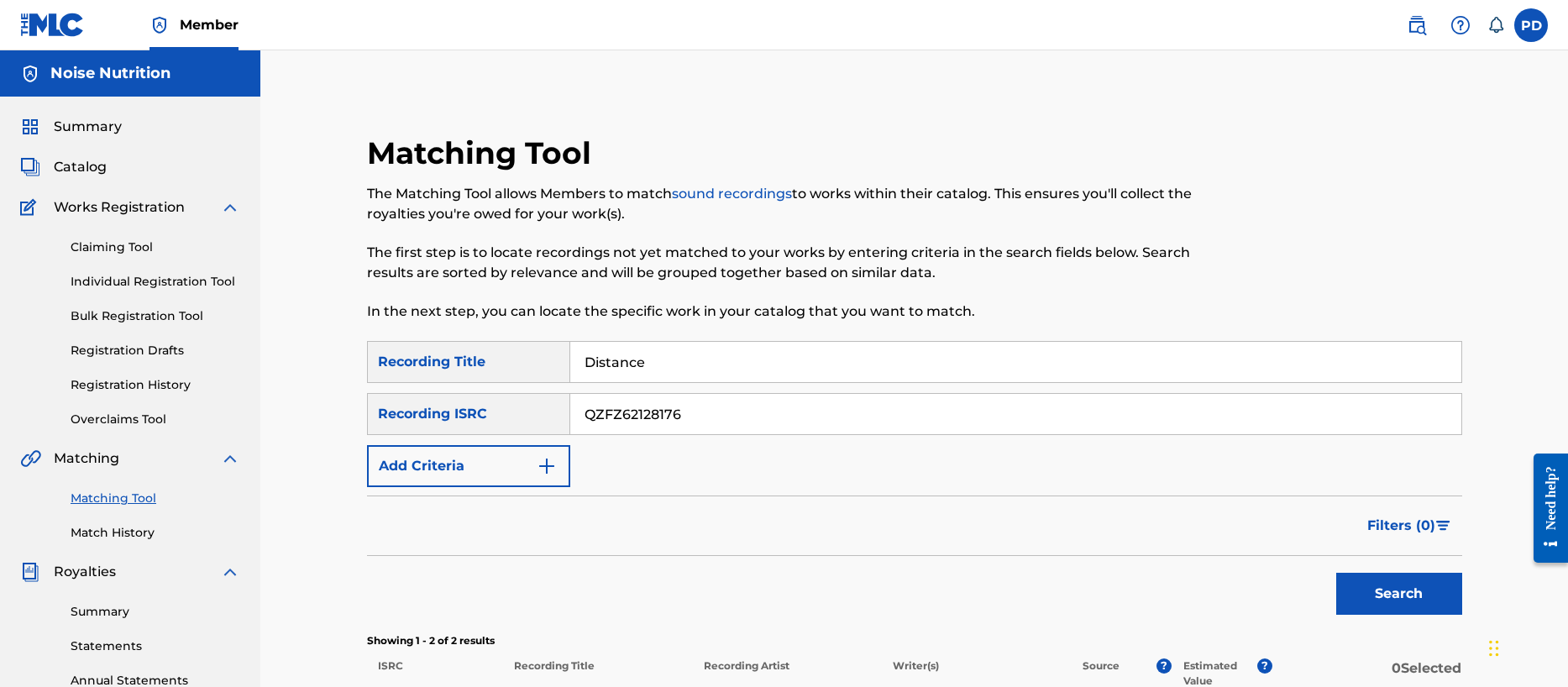
scroll to position [354, 0]
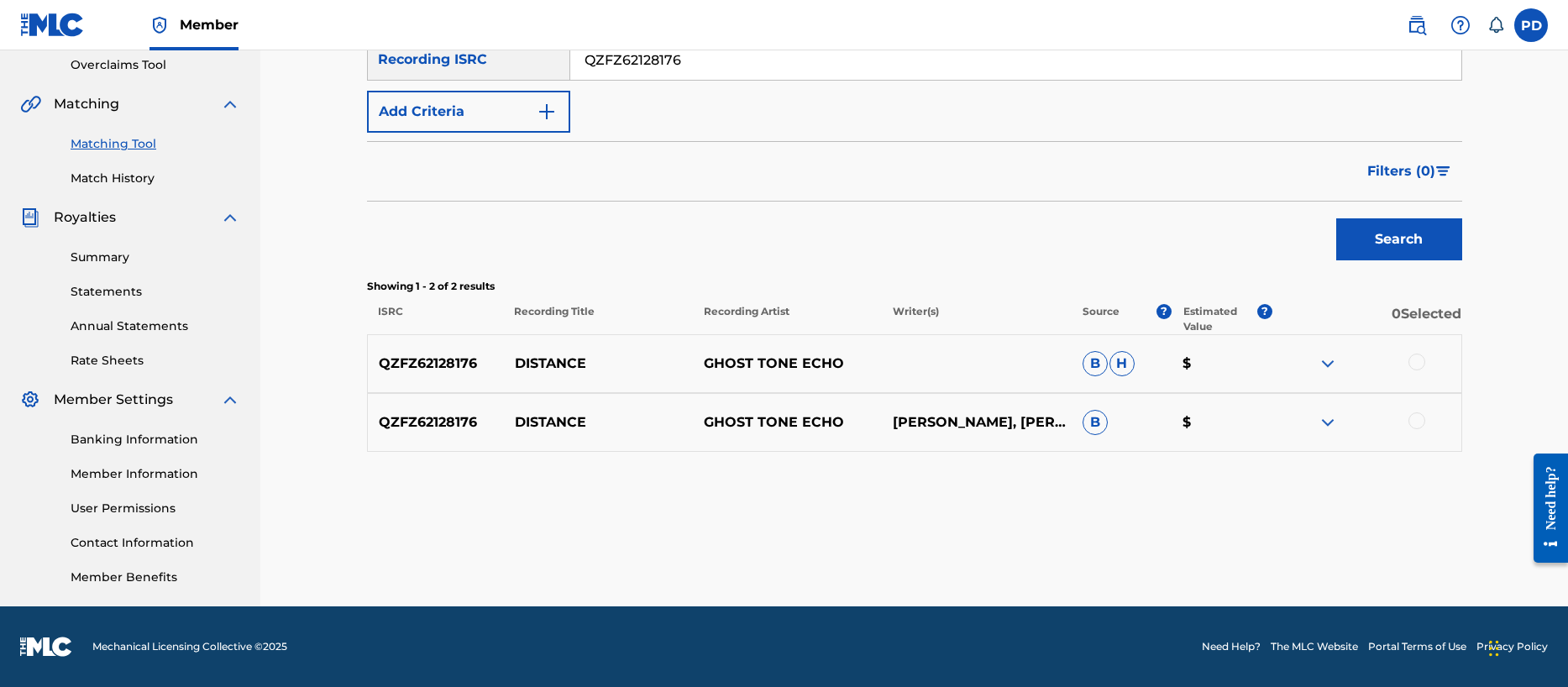
click at [430, 362] on p "QZFZ62128176" at bounding box center [436, 362] width 136 height 20
click at [1414, 360] on div at bounding box center [1417, 361] width 17 height 17
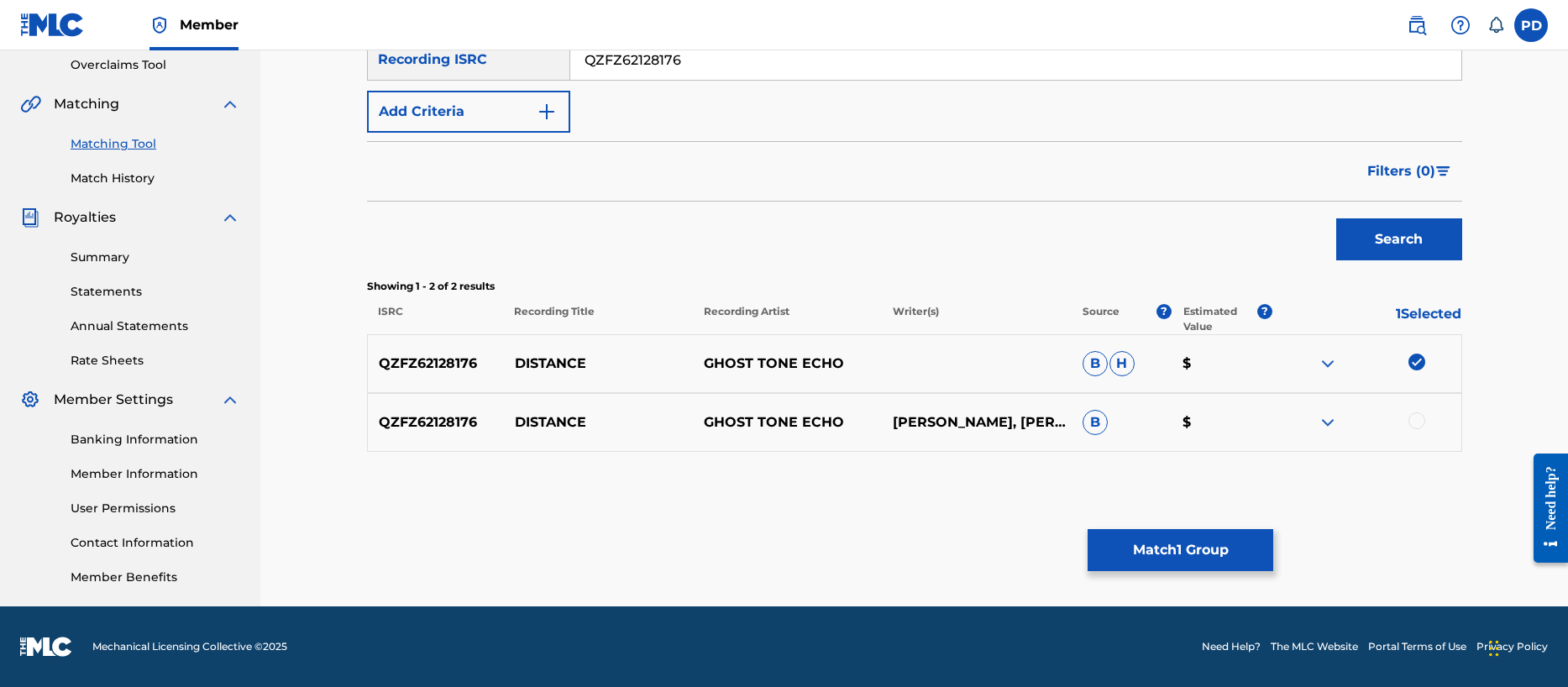
click at [1421, 359] on img at bounding box center [1417, 361] width 17 height 17
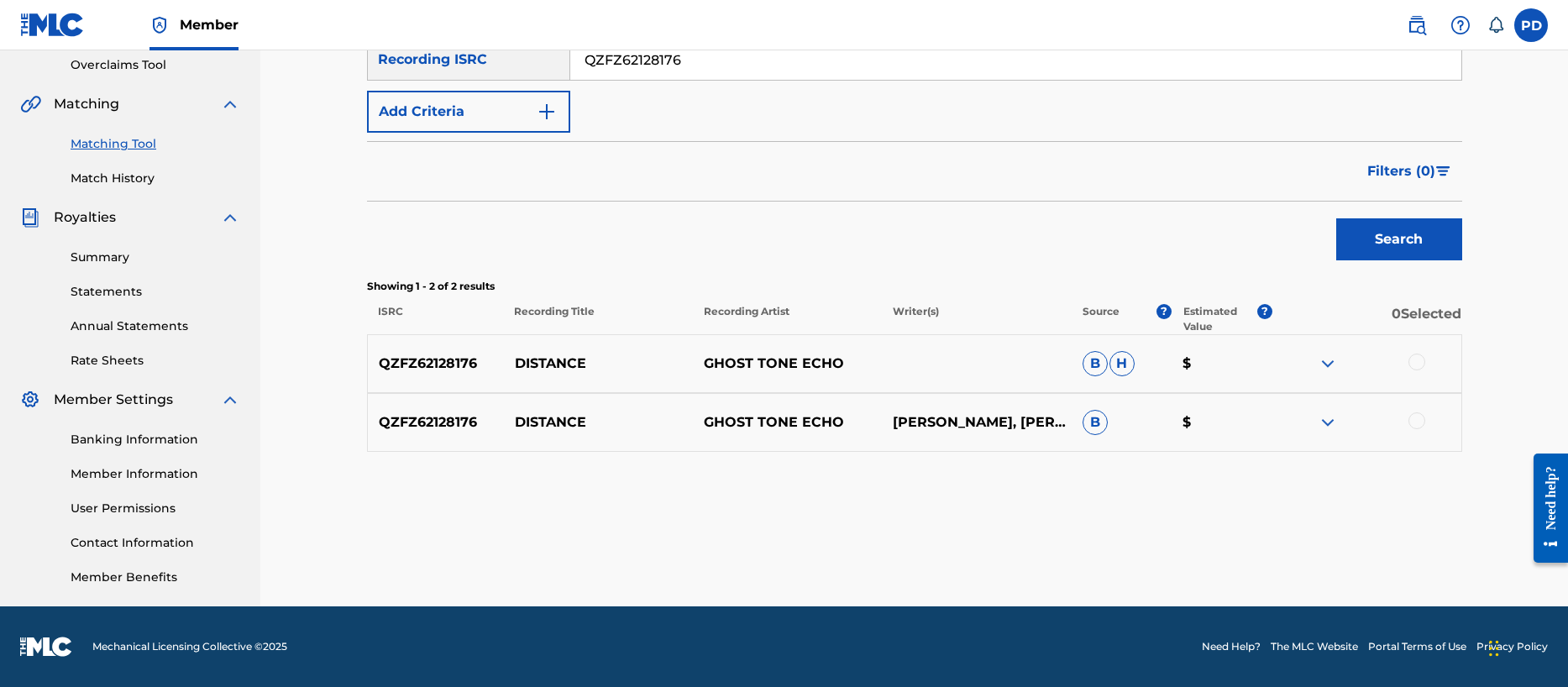
click at [1332, 362] on img at bounding box center [1327, 362] width 20 height 20
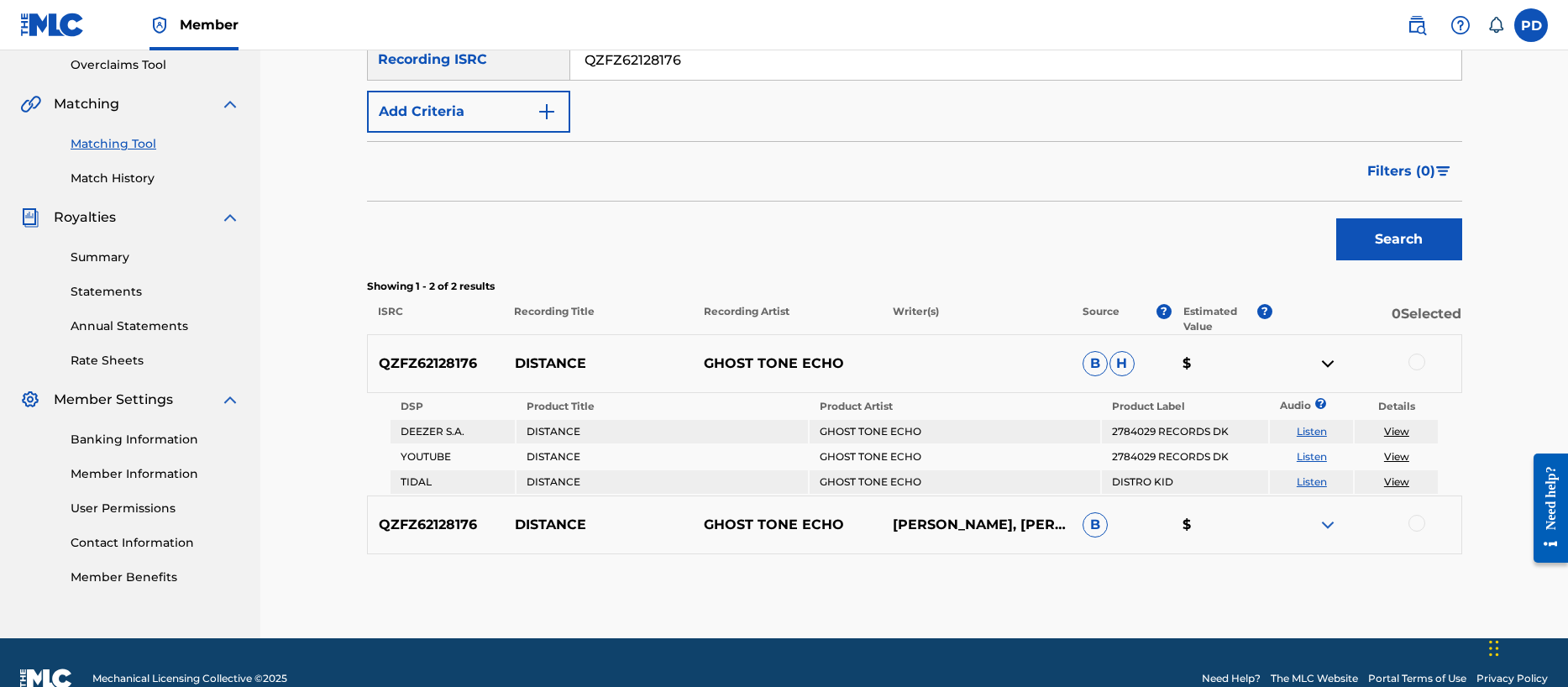
click at [1397, 433] on link "View" at bounding box center [1397, 430] width 25 height 12
click at [1333, 522] on img at bounding box center [1327, 524] width 20 height 20
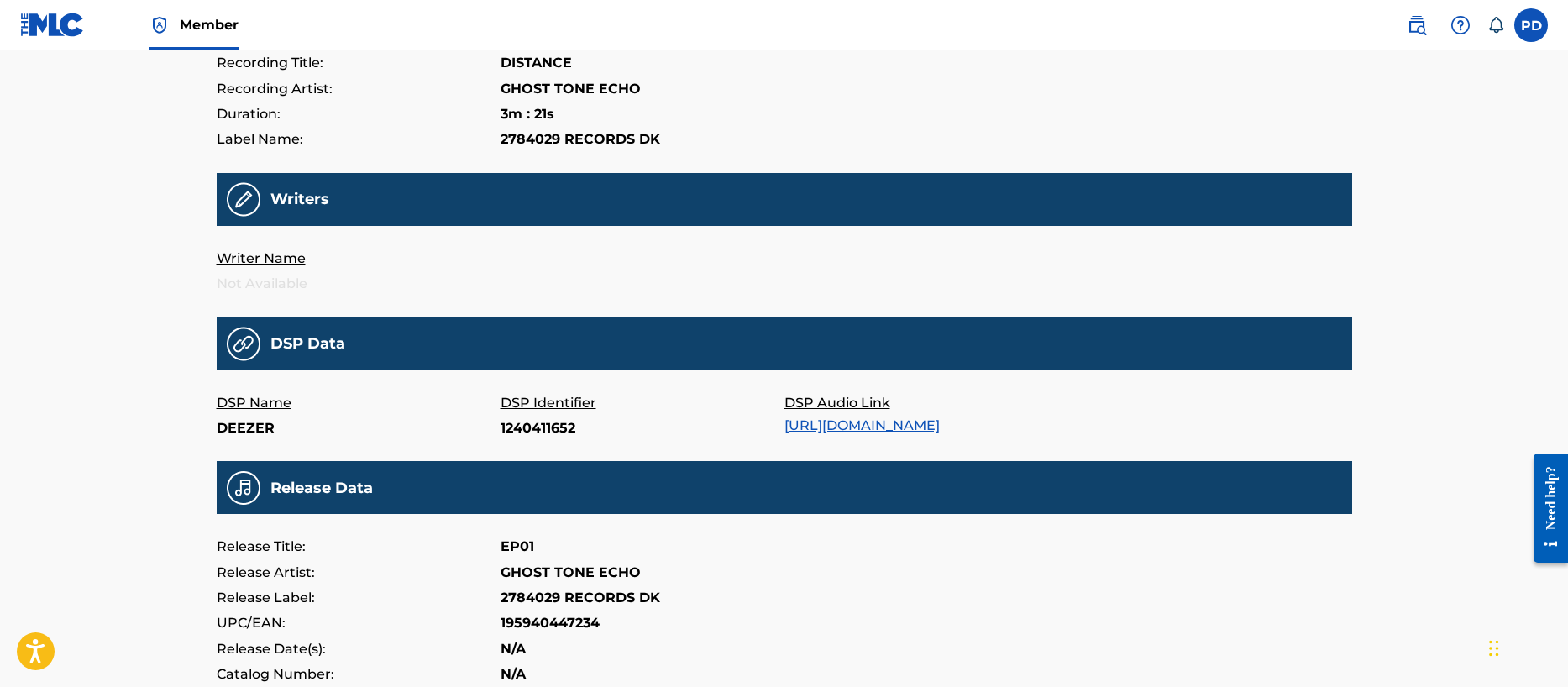
scroll to position [279, 0]
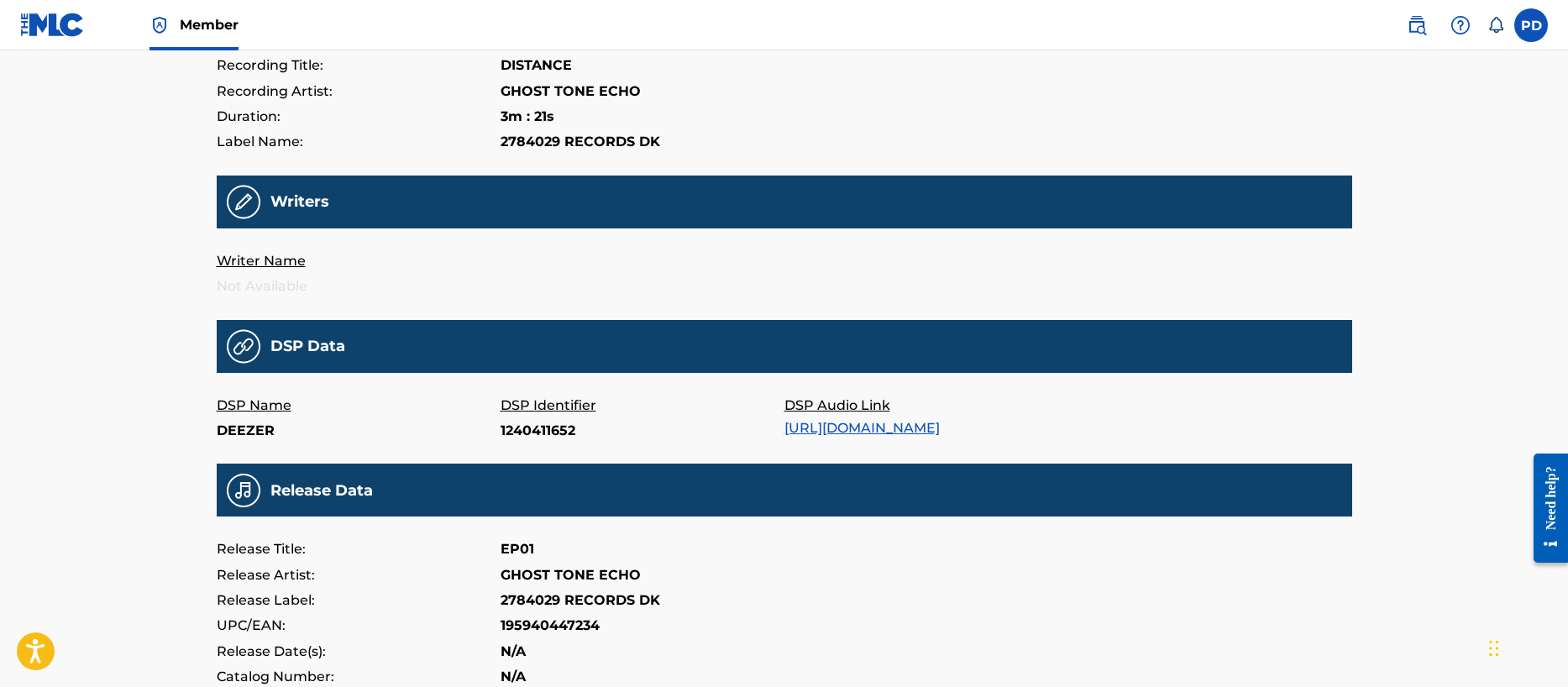
click at [263, 260] on p "Writer Name" at bounding box center [358, 261] width 283 height 25
click at [262, 262] on p "Writer Name" at bounding box center [358, 261] width 283 height 25
